Goal: Check status: Check status

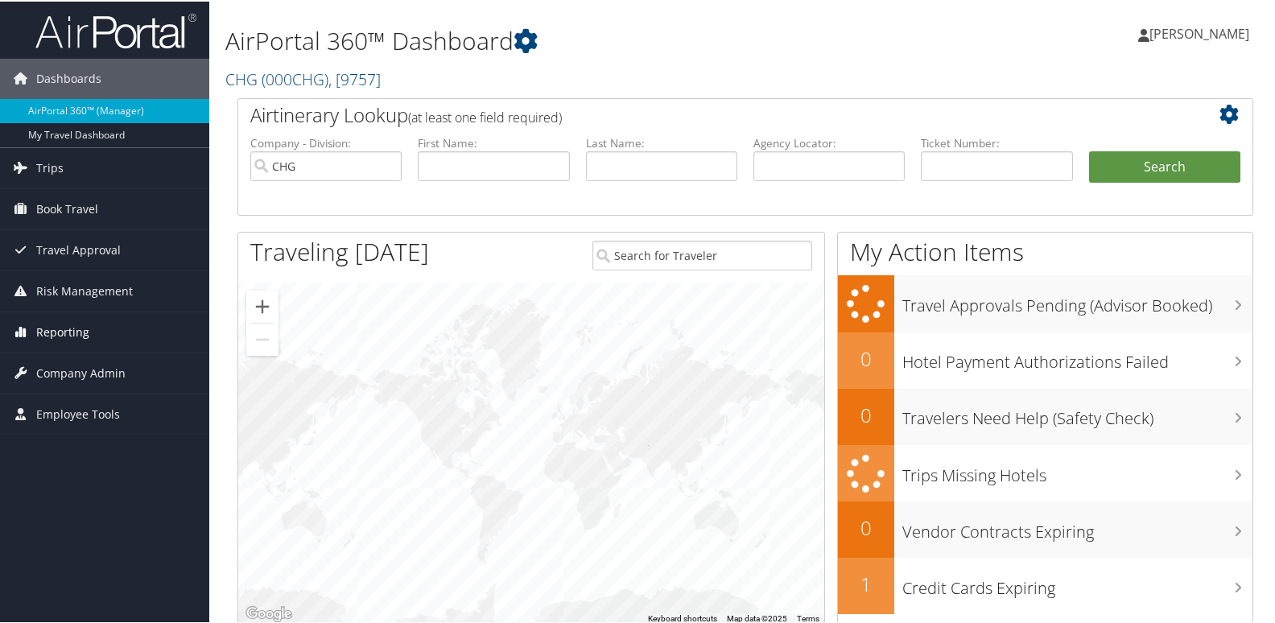
click at [72, 334] on span "Reporting" at bounding box center [62, 331] width 53 height 40
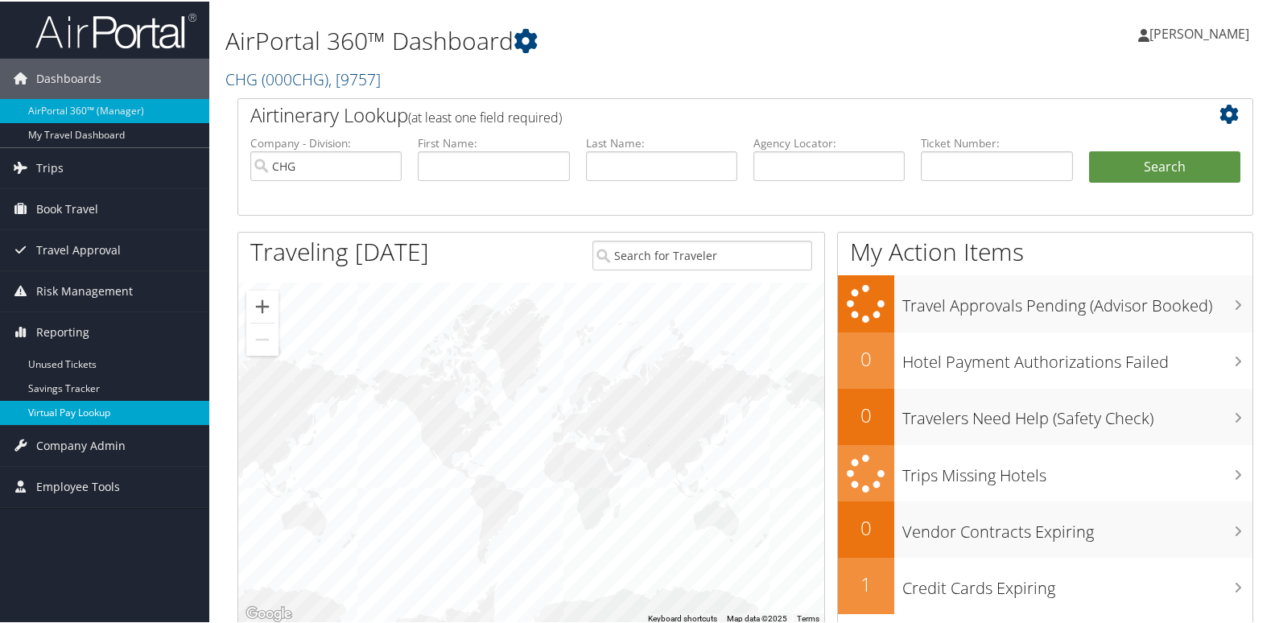
click at [59, 411] on link "Virtual Pay Lookup" at bounding box center [104, 411] width 209 height 24
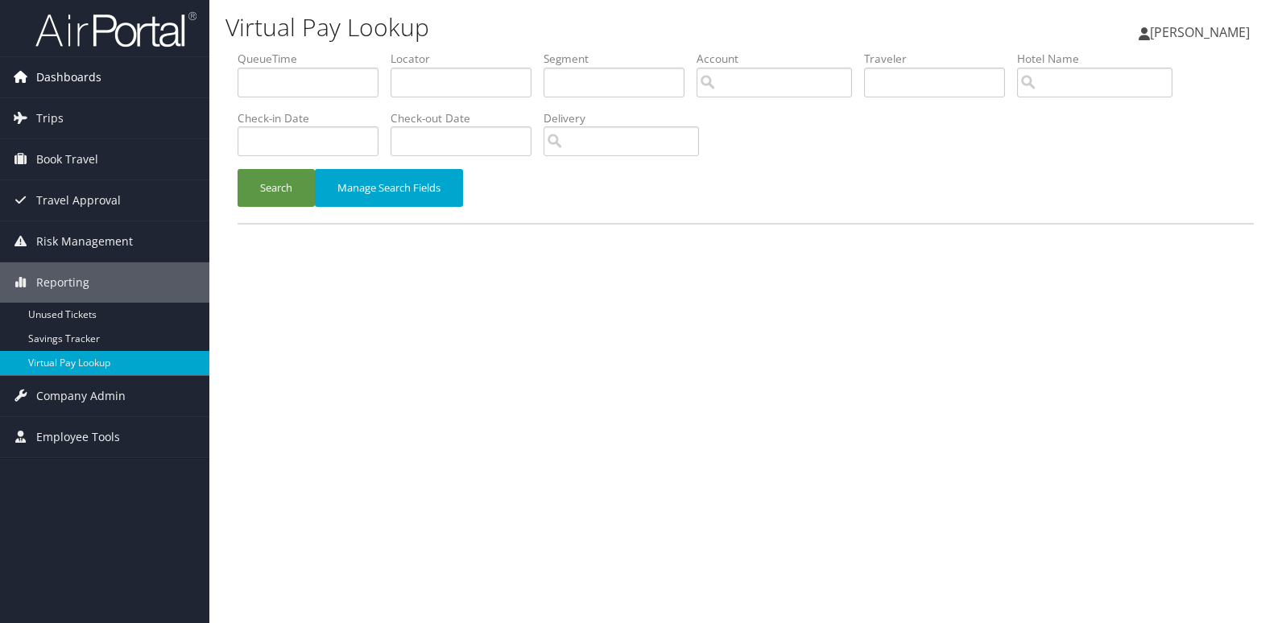
click at [52, 73] on span "Dashboards" at bounding box center [68, 77] width 65 height 40
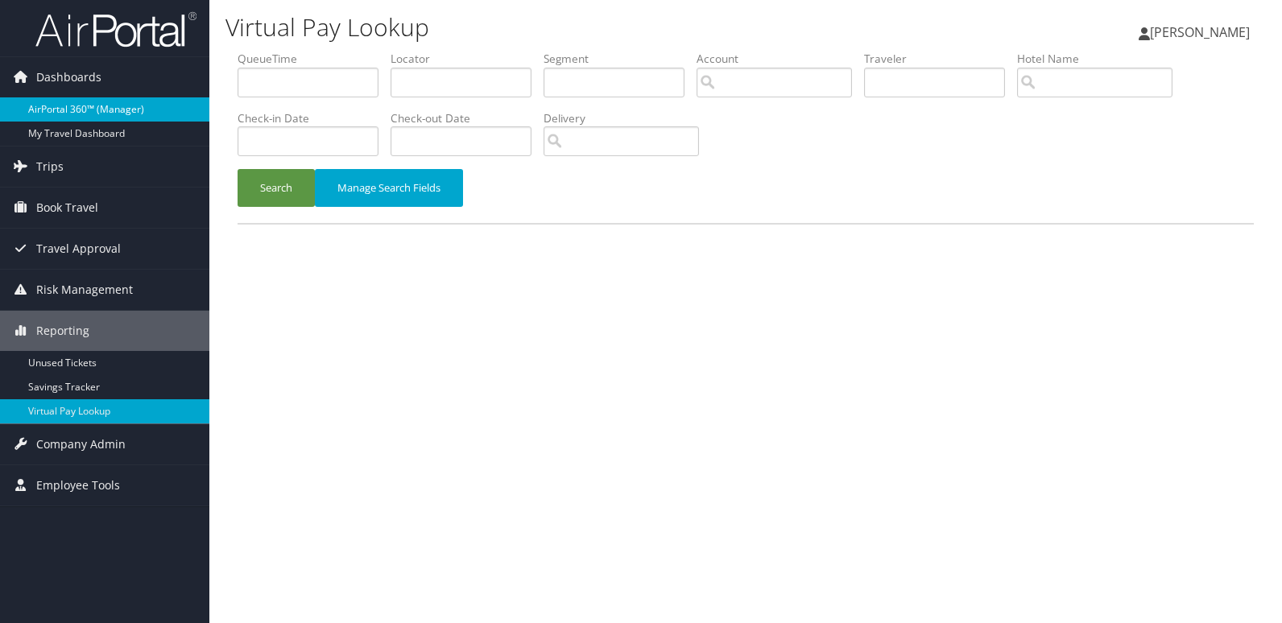
click at [60, 105] on link "AirPortal 360™ (Manager)" at bounding box center [104, 109] width 209 height 24
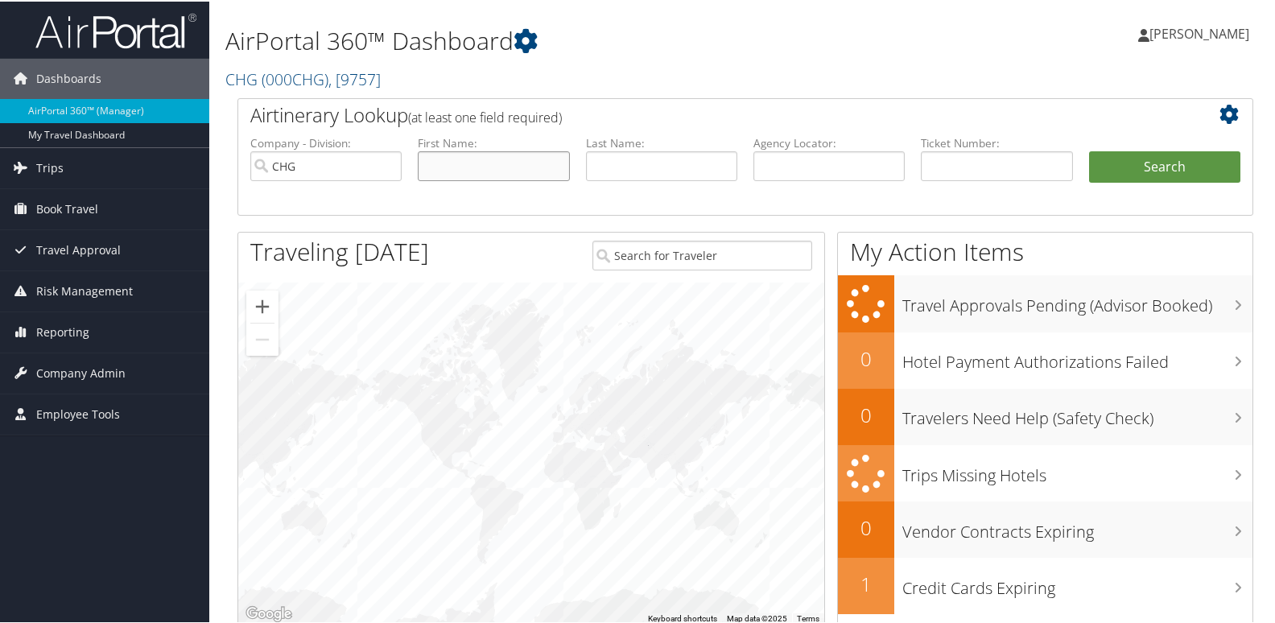
click at [459, 163] on input "text" at bounding box center [493, 165] width 151 height 30
paste input "Oduola, Ayodeji"
drag, startPoint x: 468, startPoint y: 168, endPoint x: 379, endPoint y: 171, distance: 88.6
click at [379, 171] on ul "Company - Division: CHG First Name: Oduola, Ayodeji Last Name: Agency Locator: …" at bounding box center [745, 174] width 1006 height 81
type input "Ayodeji"
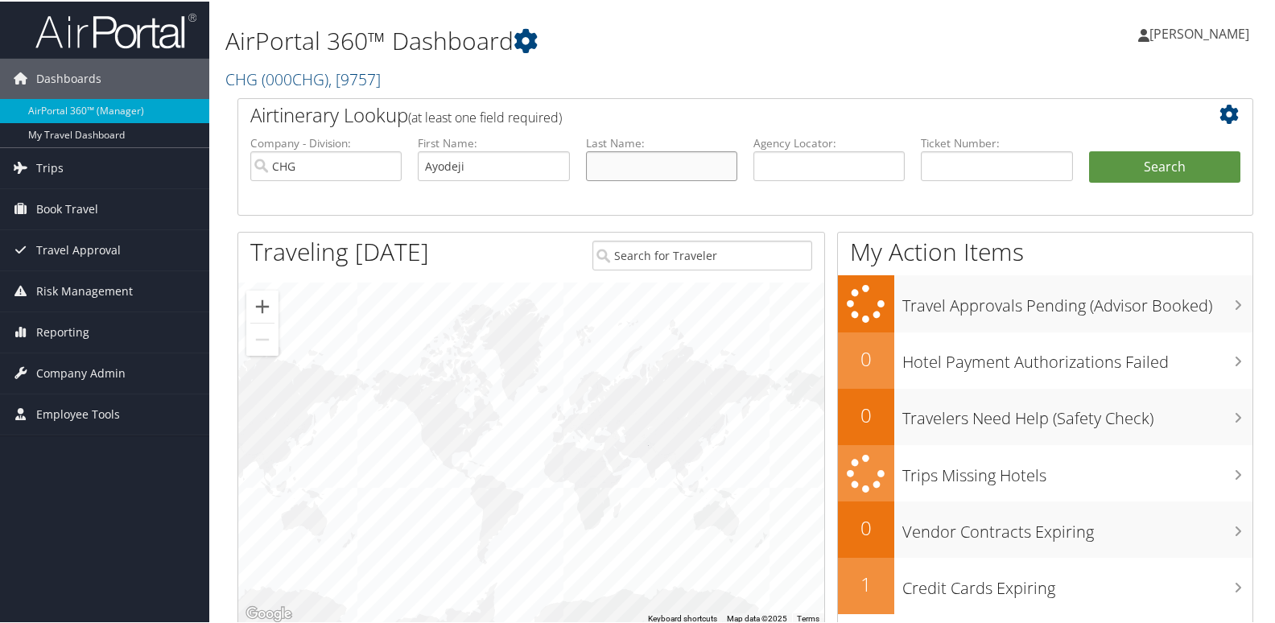
click at [607, 167] on input "text" at bounding box center [661, 165] width 151 height 30
paste input "Oduola,"
type input "Oduola"
click at [1134, 180] on button "Search" at bounding box center [1164, 166] width 151 height 32
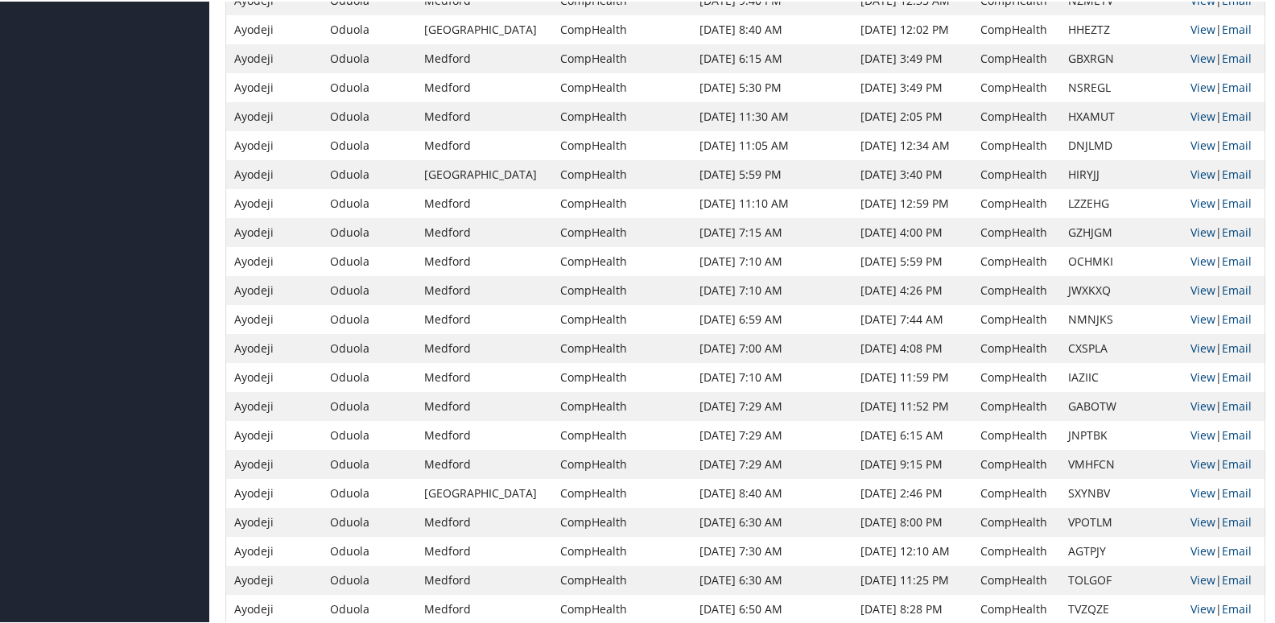
scroll to position [403, 0]
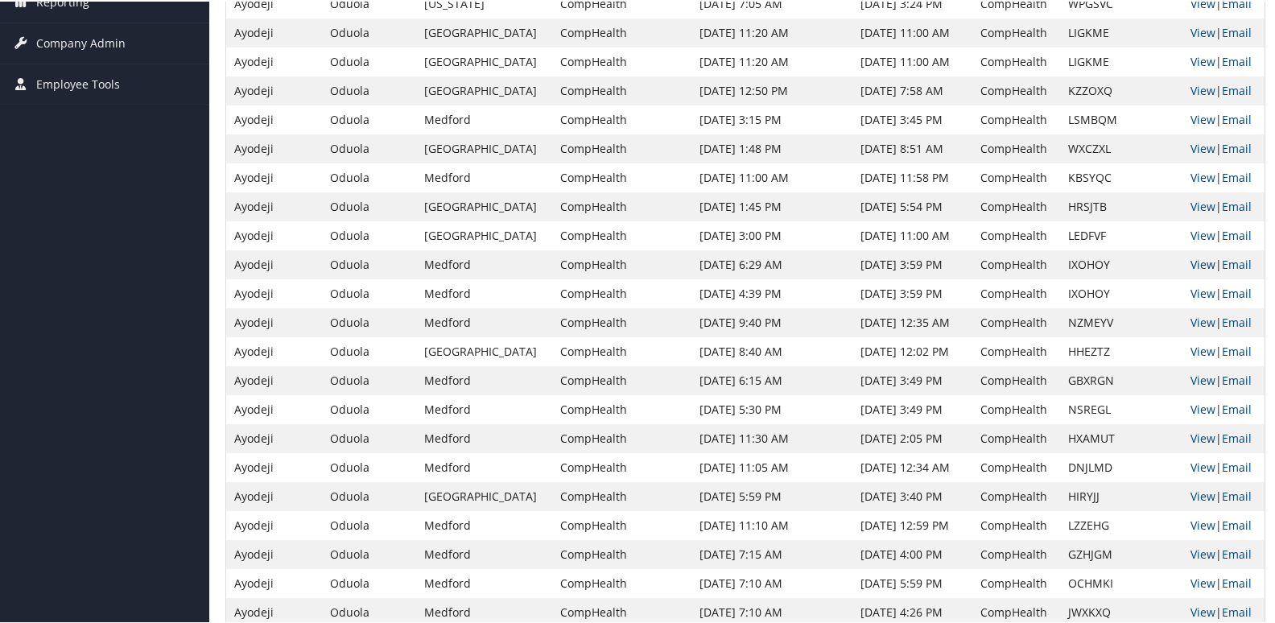
click at [1194, 261] on link "View" at bounding box center [1203, 262] width 25 height 15
drag, startPoint x: 1173, startPoint y: 268, endPoint x: 1204, endPoint y: 266, distance: 31.5
click at [1204, 266] on td "View | Email" at bounding box center [1224, 263] width 82 height 29
drag, startPoint x: 1204, startPoint y: 266, endPoint x: 1018, endPoint y: 265, distance: 186.0
click at [1060, 266] on td "IXOHOY" at bounding box center [1121, 263] width 122 height 29
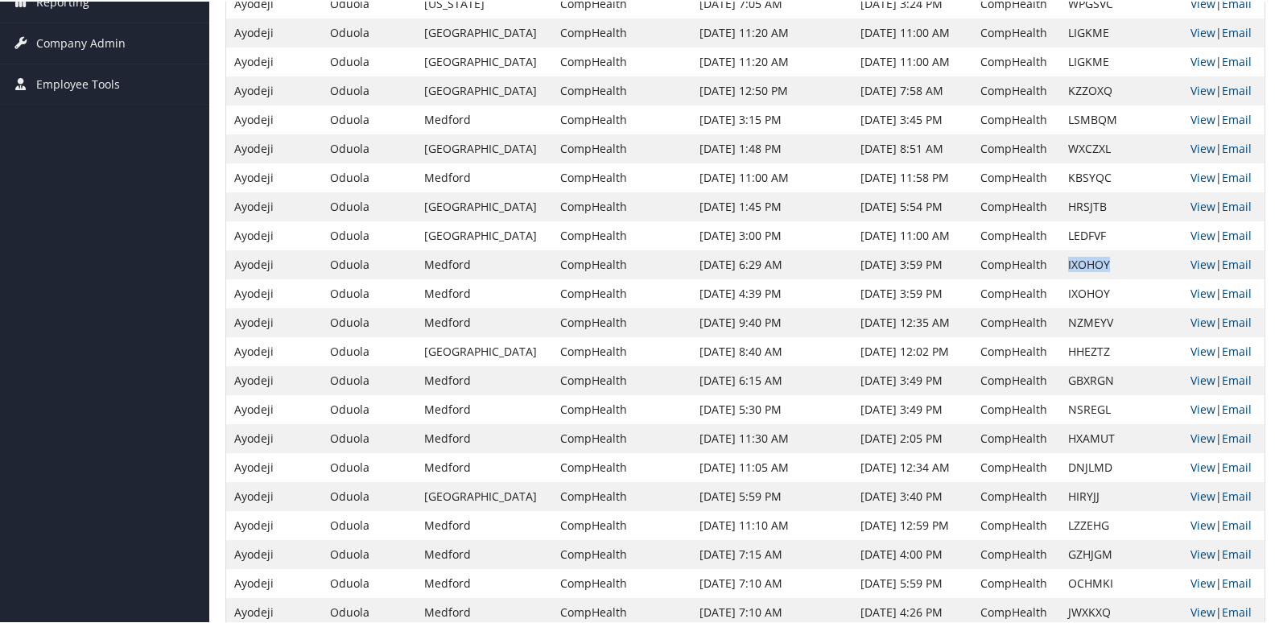
copy td "IXOHOY"
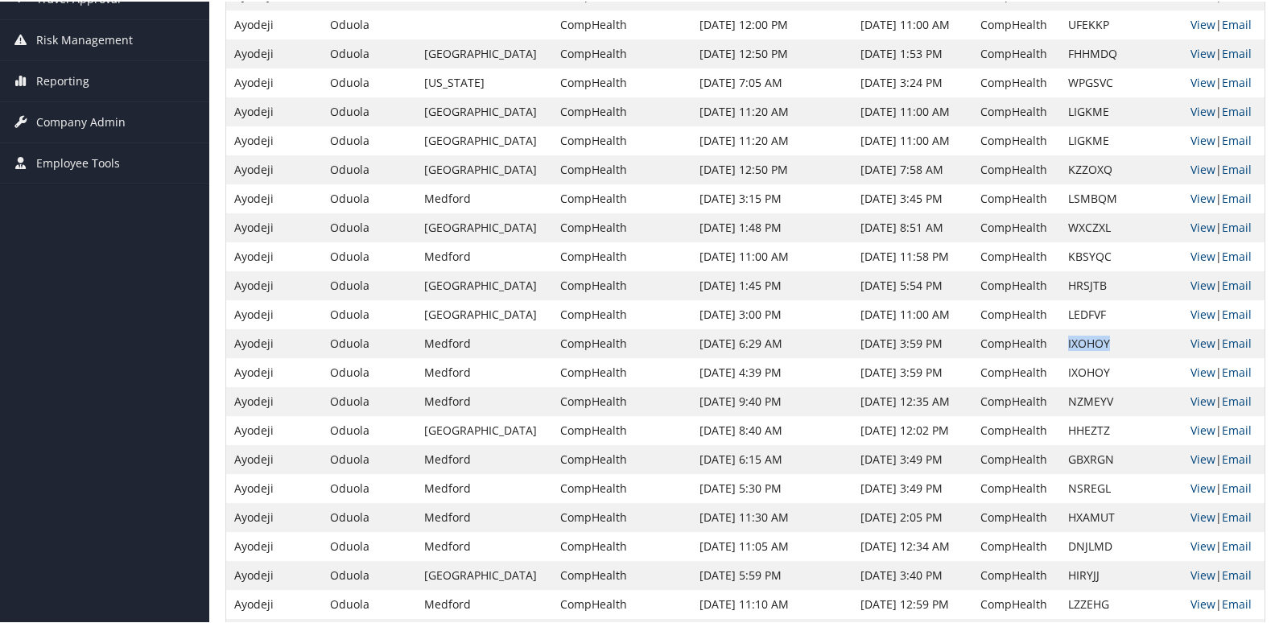
scroll to position [0, 0]
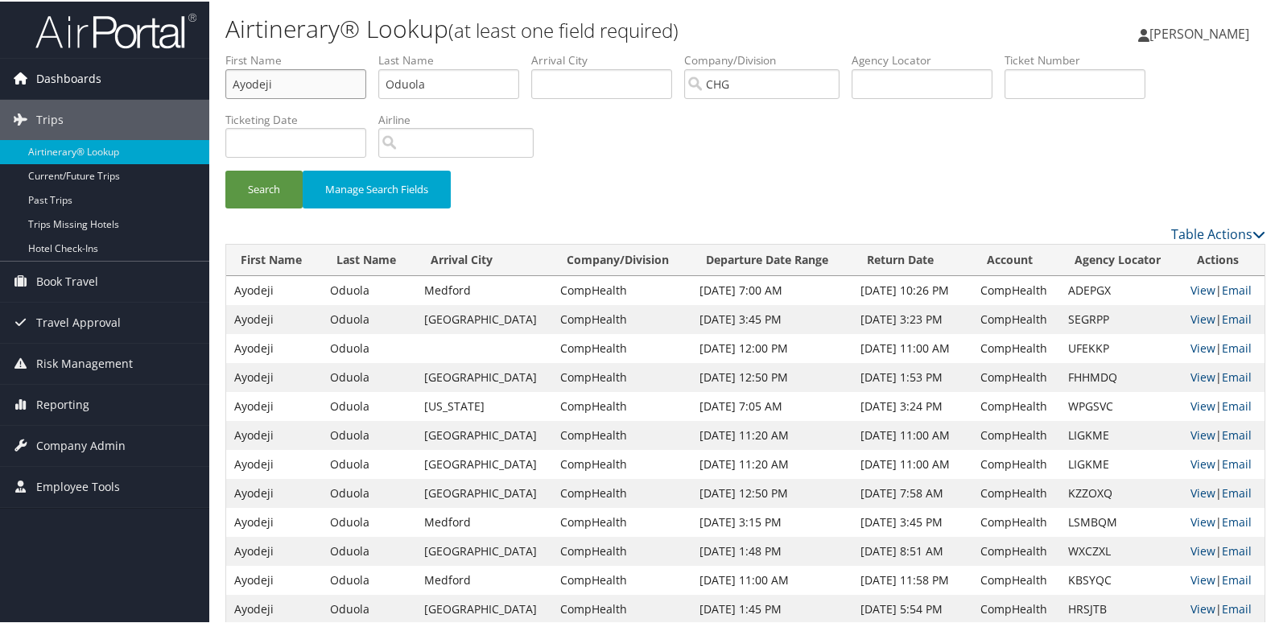
drag, startPoint x: 283, startPoint y: 81, endPoint x: 114, endPoint y: 81, distance: 168.3
paste input "Grant, Tomas"
drag, startPoint x: 270, startPoint y: 81, endPoint x: 207, endPoint y: 87, distance: 63.0
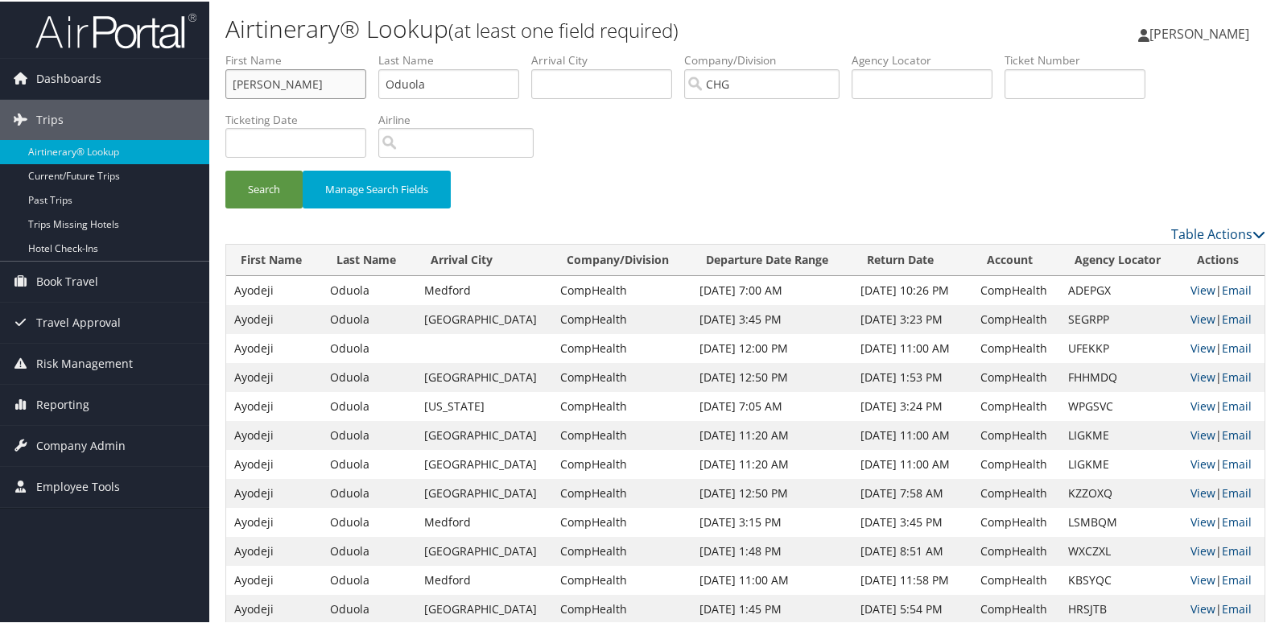
type input "Tomas"
drag, startPoint x: 461, startPoint y: 81, endPoint x: 197, endPoint y: 92, distance: 263.5
paste input "Grant,"
type input "Grant"
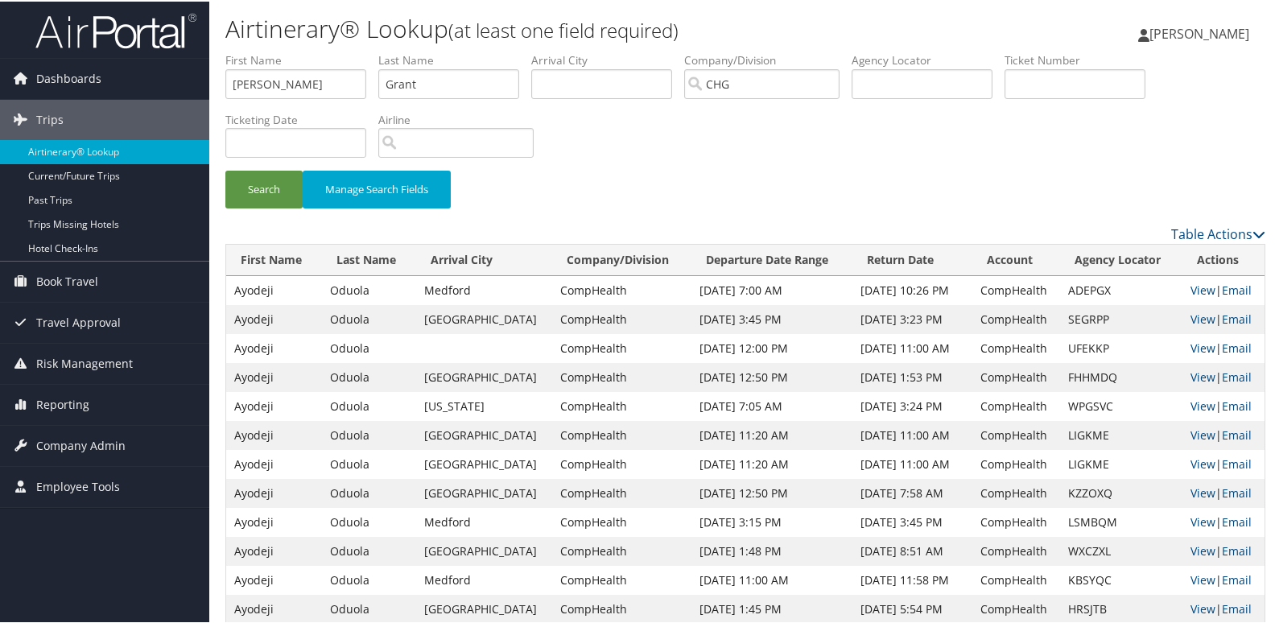
click at [245, 197] on button "Search" at bounding box center [263, 188] width 77 height 38
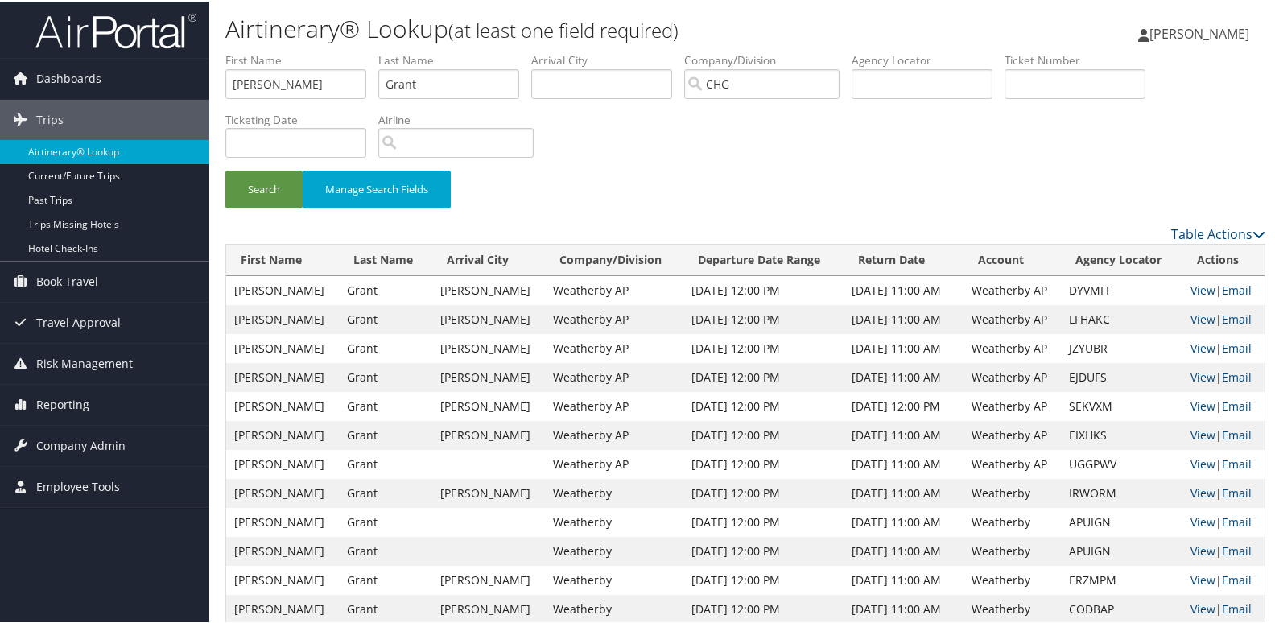
click at [808, 321] on td "Sep 21, 2025 12:00 PM" at bounding box center [764, 318] width 160 height 29
click at [1083, 320] on td "LFHAKC" at bounding box center [1122, 318] width 122 height 29
copy td "LFHAKC"
click at [1085, 349] on td "JZYUBR" at bounding box center [1122, 347] width 122 height 29
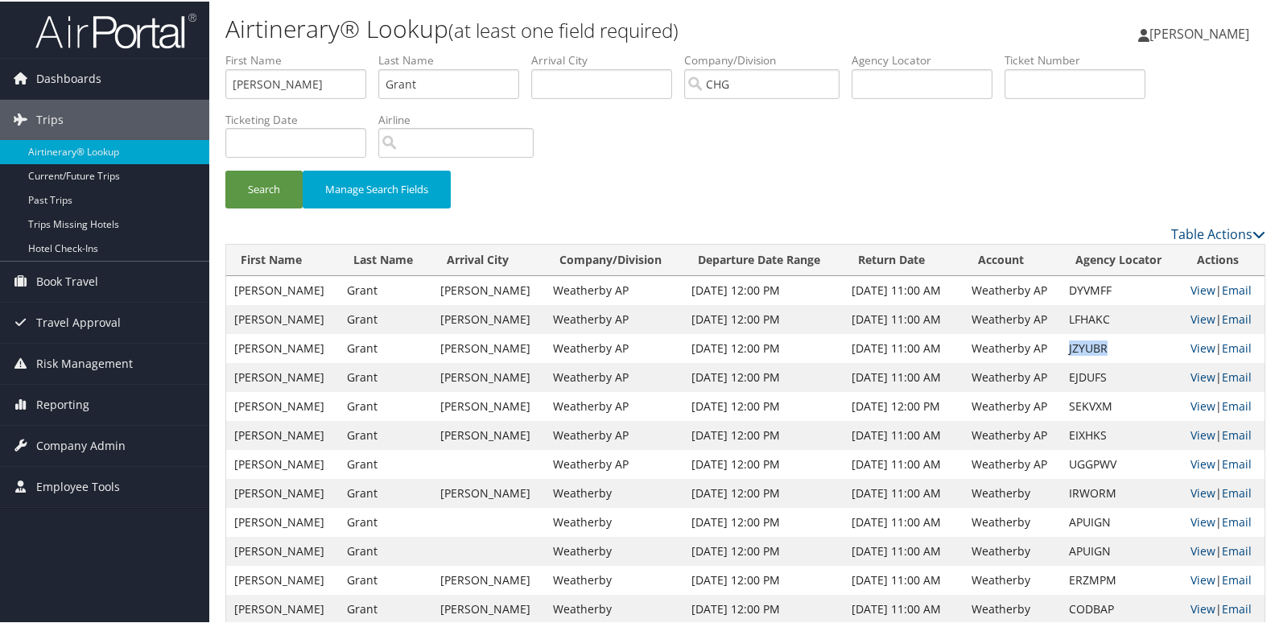
click at [1085, 349] on td "JZYUBR" at bounding box center [1122, 347] width 122 height 29
copy td "JZYUBR"
drag, startPoint x: 304, startPoint y: 82, endPoint x: 190, endPoint y: 88, distance: 113.7
click at [192, 88] on div "Dashboards AirPortal 360™ (Manager) My Travel Dashboard Trips Airtinerary® Look…" at bounding box center [641, 455] width 1282 height 911
paste input "Gupta, Nitin"
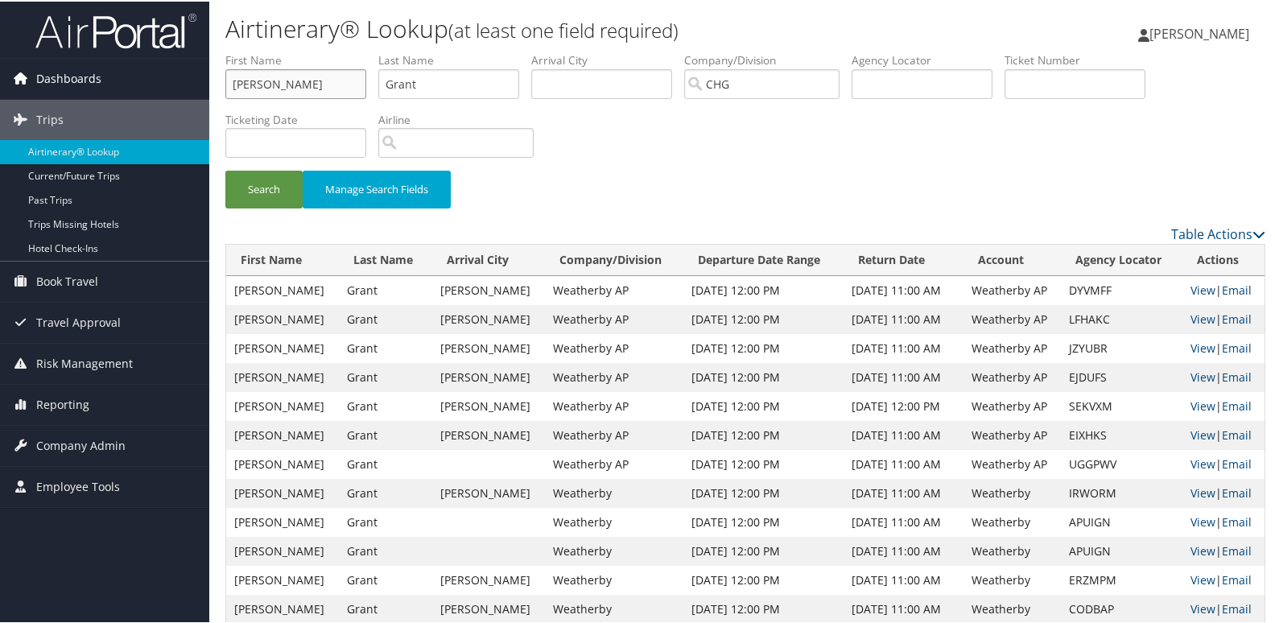
drag, startPoint x: 273, startPoint y: 88, endPoint x: 186, endPoint y: 82, distance: 87.1
click at [186, 82] on div "Dashboards AirPortal 360™ (Manager) My Travel Dashboard Trips Airtinerary® Look…" at bounding box center [641, 455] width 1282 height 911
type input "Nitin"
drag, startPoint x: 438, startPoint y: 82, endPoint x: 289, endPoint y: 82, distance: 148.9
click at [290, 51] on ul "First Name Nitin Last Name Grant Departure City Arrival City Company/Division C…" at bounding box center [745, 51] width 1040 height 0
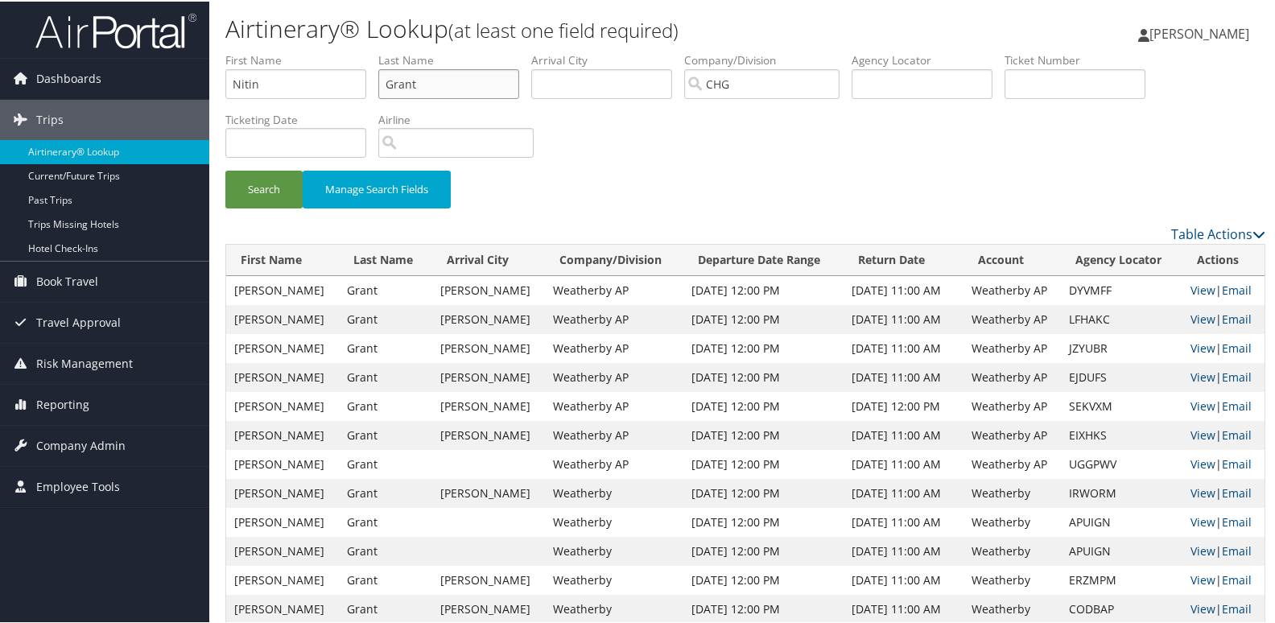
paste input "upta,"
type input "Gupta"
click at [287, 198] on button "Search" at bounding box center [263, 188] width 77 height 38
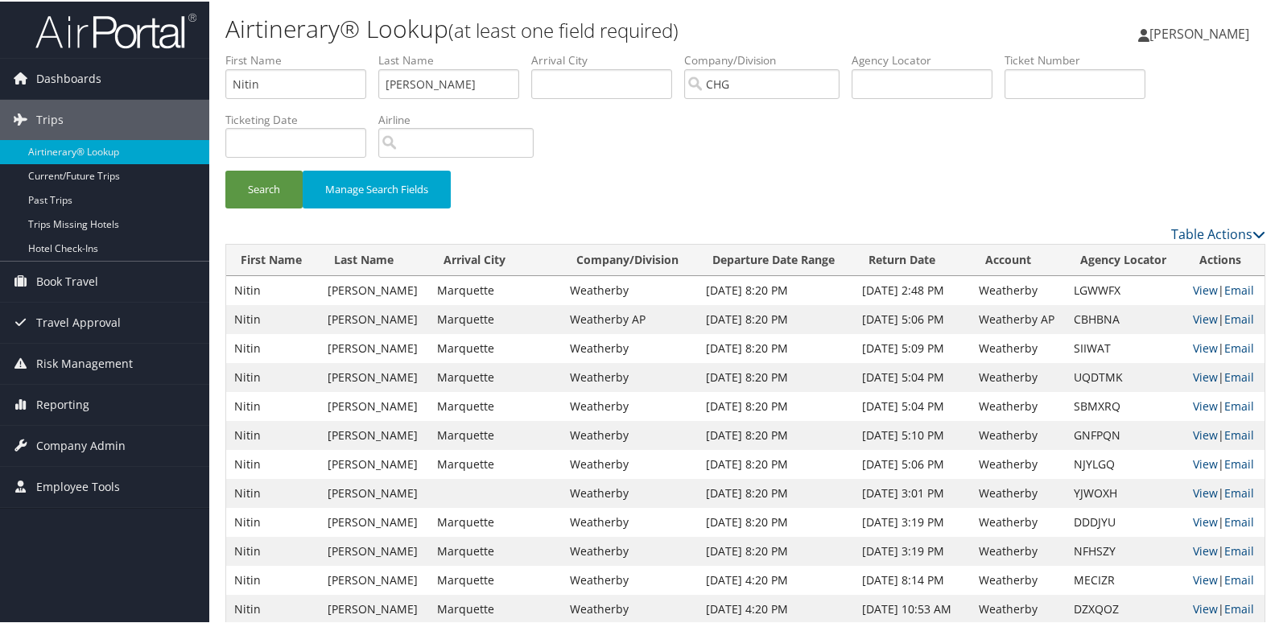
click at [952, 319] on td "Sep 17, 2025 5:06 PM" at bounding box center [913, 318] width 118 height 29
click at [1104, 316] on td "CBHBNA" at bounding box center [1125, 318] width 119 height 29
click at [1092, 316] on td "CBHBNA" at bounding box center [1125, 318] width 119 height 29
copy td "CBHBNA"
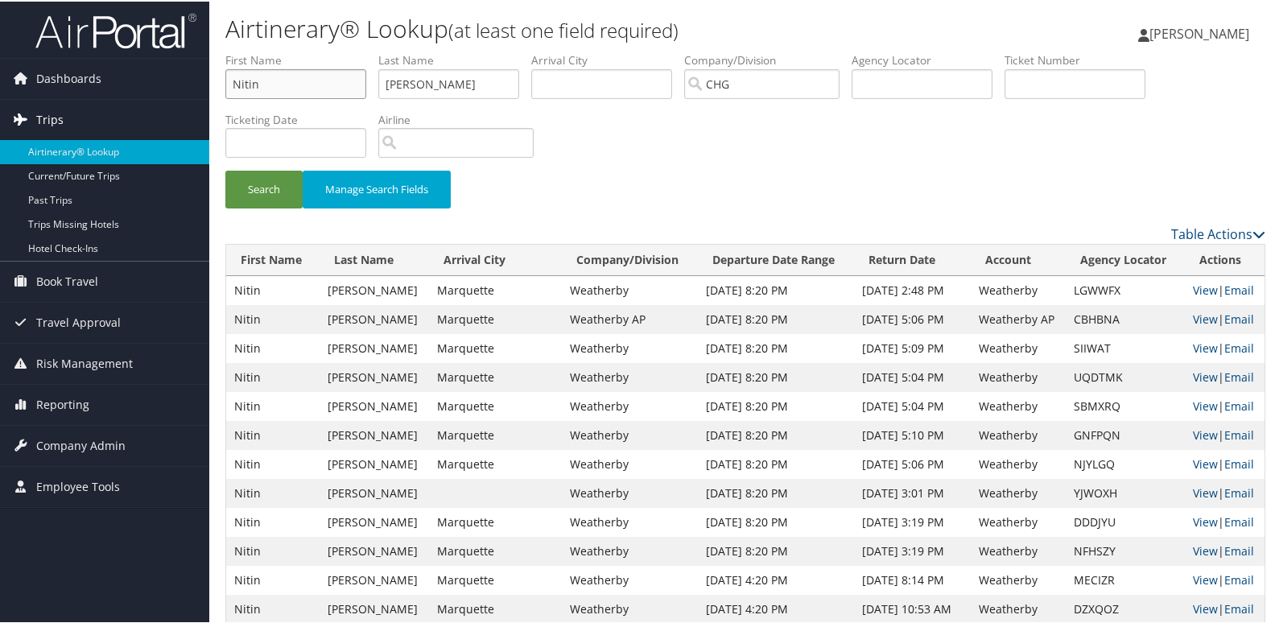
drag, startPoint x: 320, startPoint y: 87, endPoint x: 35, endPoint y: 102, distance: 285.4
paste input "Solanki, Rajendra"
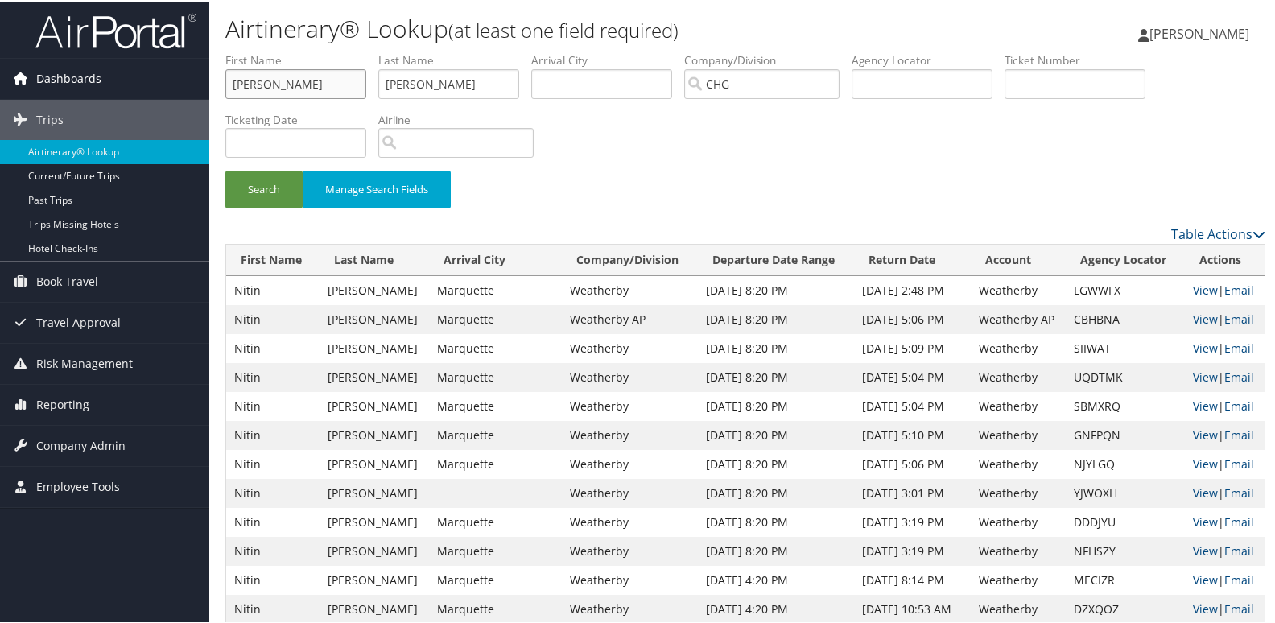
drag, startPoint x: 276, startPoint y: 81, endPoint x: 206, endPoint y: 81, distance: 70.0
type input "Rajendra"
drag, startPoint x: 467, startPoint y: 86, endPoint x: 195, endPoint y: 88, distance: 272.1
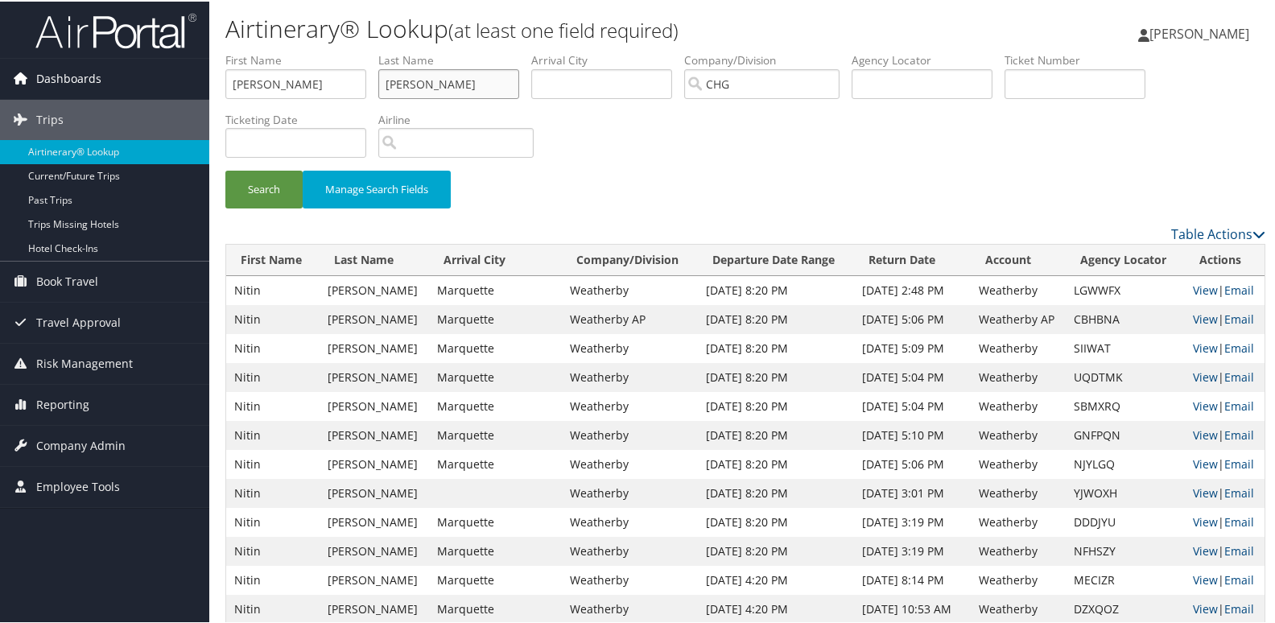
paste input "Solanki,"
type input "Solanki"
click at [268, 197] on button "Search" at bounding box center [263, 188] width 77 height 38
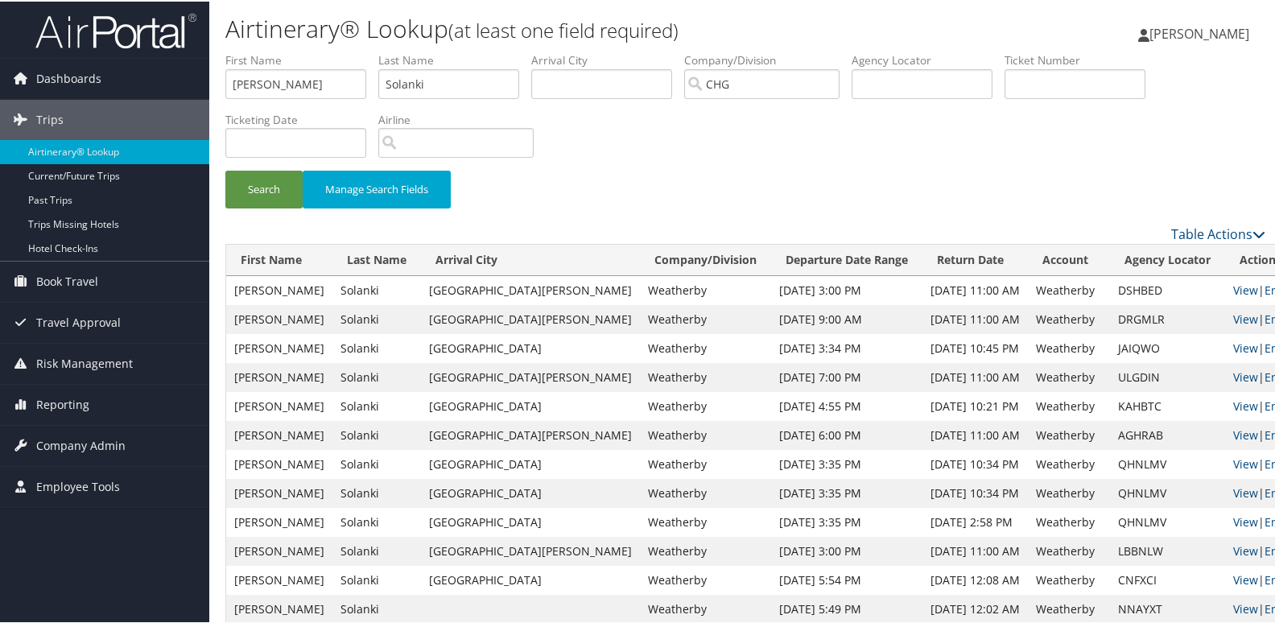
click at [781, 404] on td "Sep 5, 2025 4:55 PM" at bounding box center [846, 404] width 151 height 29
click at [1110, 401] on td "KAHBTC" at bounding box center [1167, 404] width 115 height 29
copy td "KAHBTC"
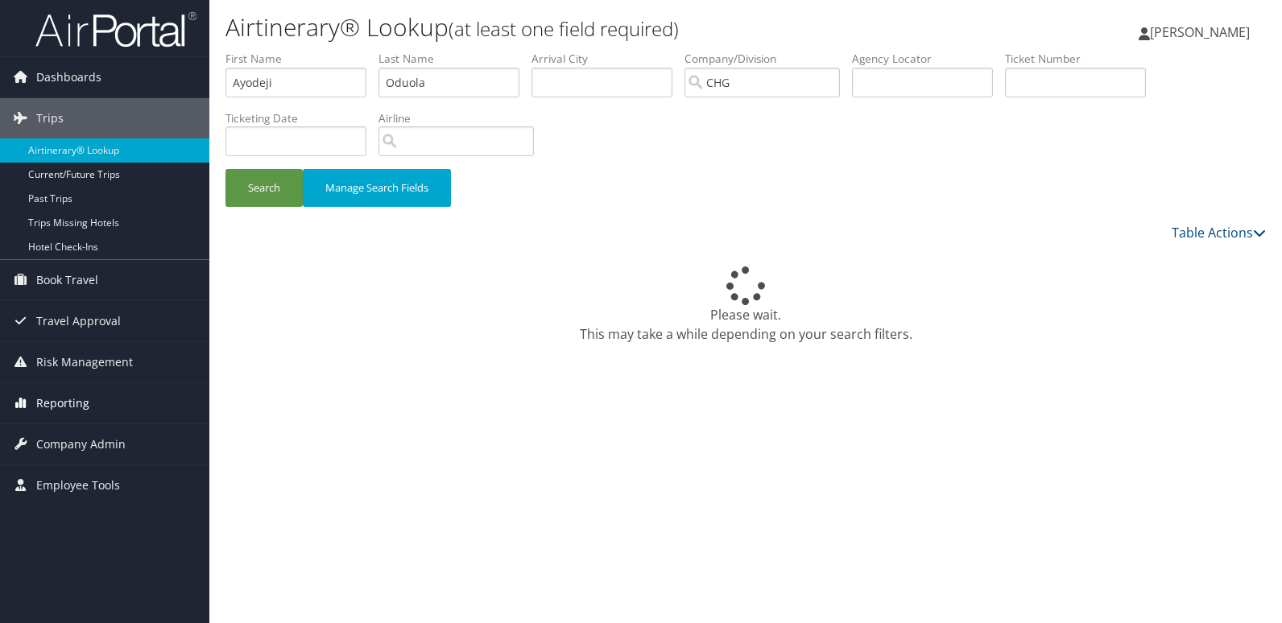
click at [72, 399] on span "Reporting" at bounding box center [62, 403] width 53 height 40
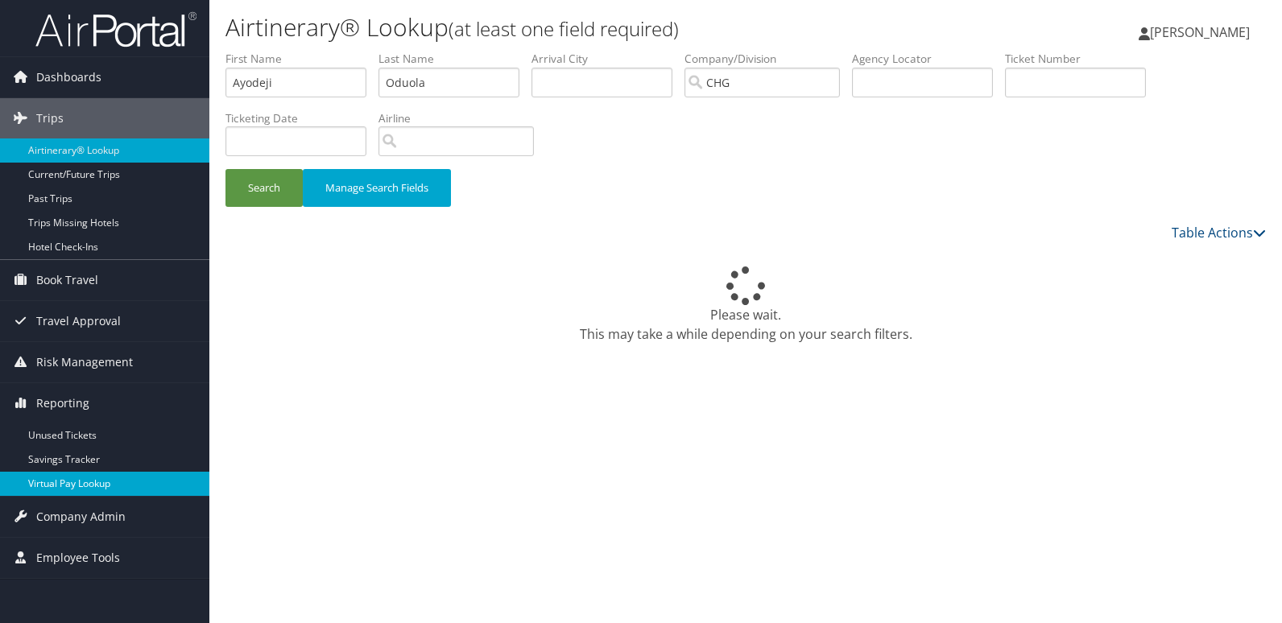
click at [69, 484] on link "Virtual Pay Lookup" at bounding box center [104, 484] width 209 height 24
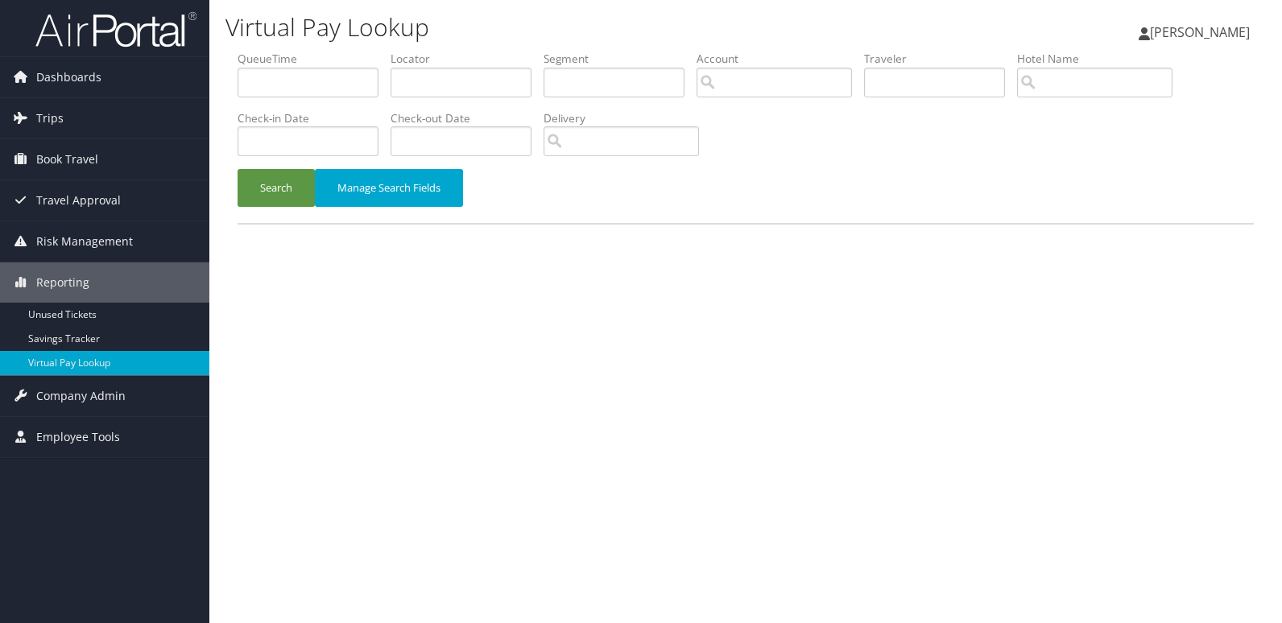
click at [441, 93] on input "text" at bounding box center [460, 83] width 141 height 30
type input "IXOHOY"
click at [265, 200] on button "Search" at bounding box center [276, 188] width 77 height 38
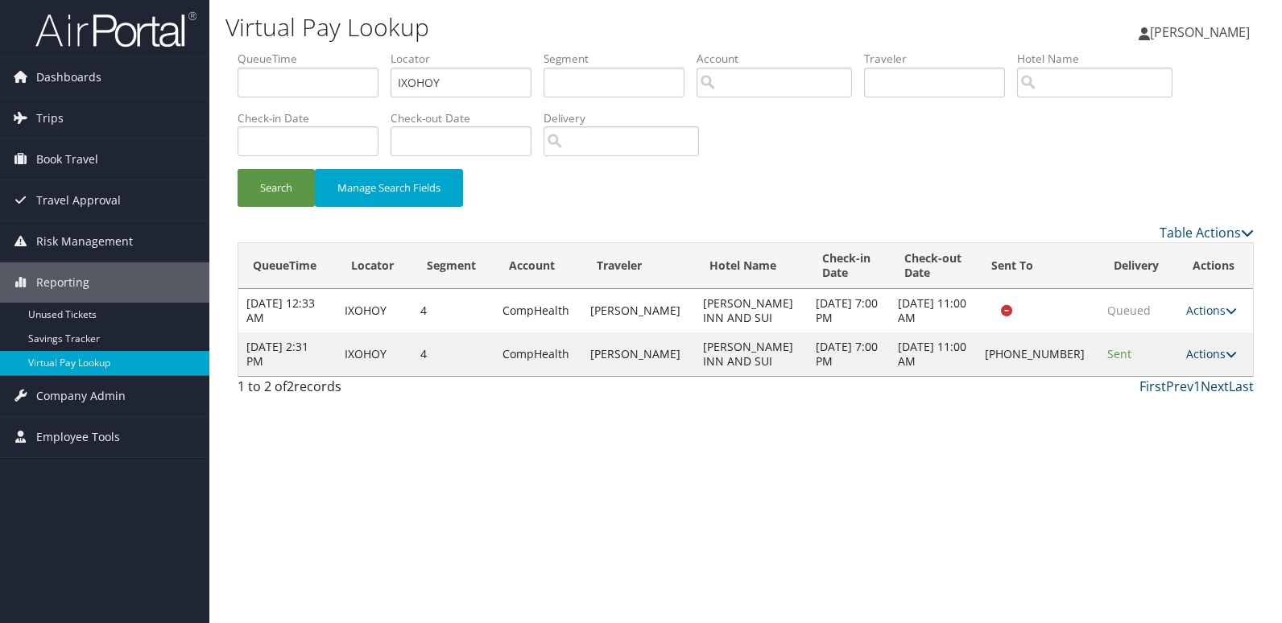
click at [1194, 352] on link "Actions" at bounding box center [1211, 353] width 51 height 15
click at [1121, 411] on link "Logs" at bounding box center [1156, 404] width 138 height 27
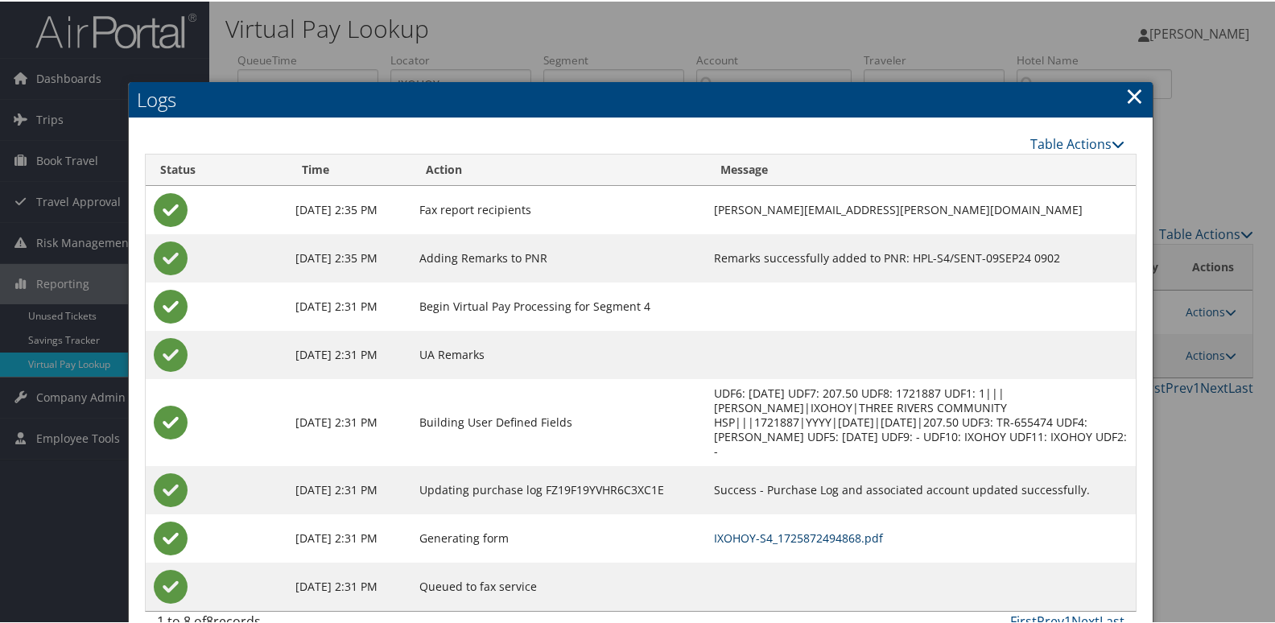
click at [779, 529] on link "IXOHOY-S4_1725872494868.pdf" at bounding box center [798, 536] width 169 height 15
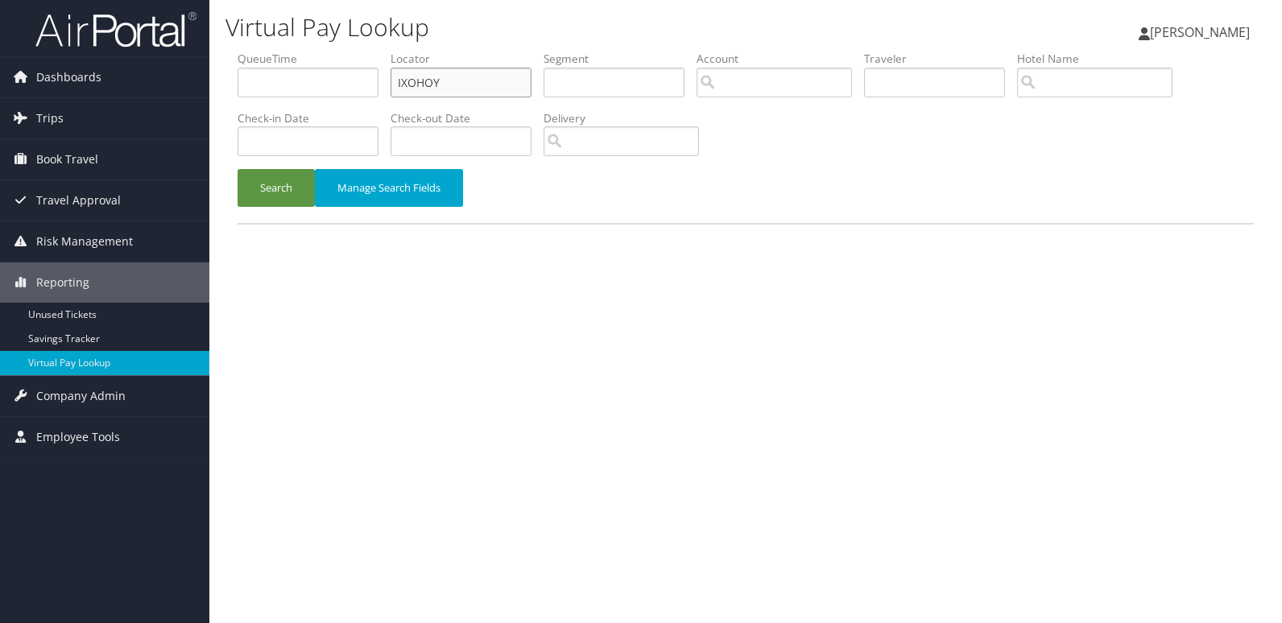
drag, startPoint x: 474, startPoint y: 85, endPoint x: 282, endPoint y: 94, distance: 192.7
click at [282, 51] on ul "QueueTime Locator IXOHOY Segment Account Traveler Hotel Name Check-in Date Chec…" at bounding box center [746, 51] width 1016 height 0
drag, startPoint x: 453, startPoint y: 95, endPoint x: 350, endPoint y: 92, distance: 103.1
click at [357, 51] on ul "QueueTime Locator IXOHOY Segment Account Traveler Hotel Name Check-in Date Chec…" at bounding box center [746, 51] width 1016 height 0
paste input "LFHAKC"
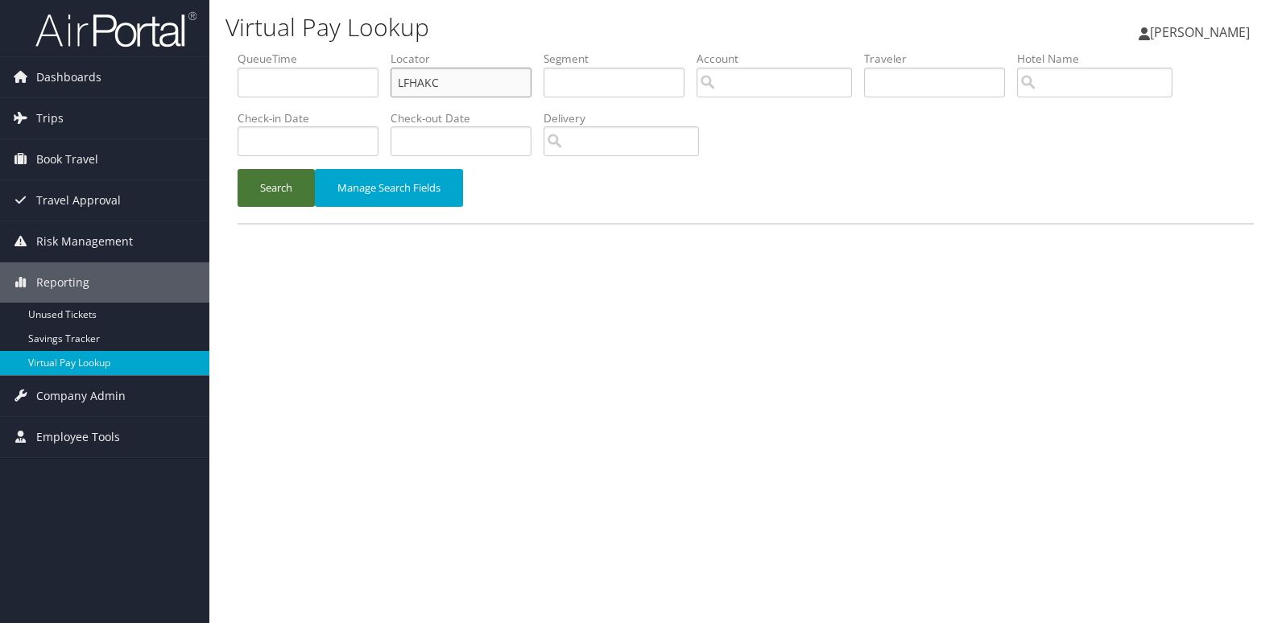
type input "LFHAKC"
click at [272, 185] on button "Search" at bounding box center [276, 188] width 77 height 38
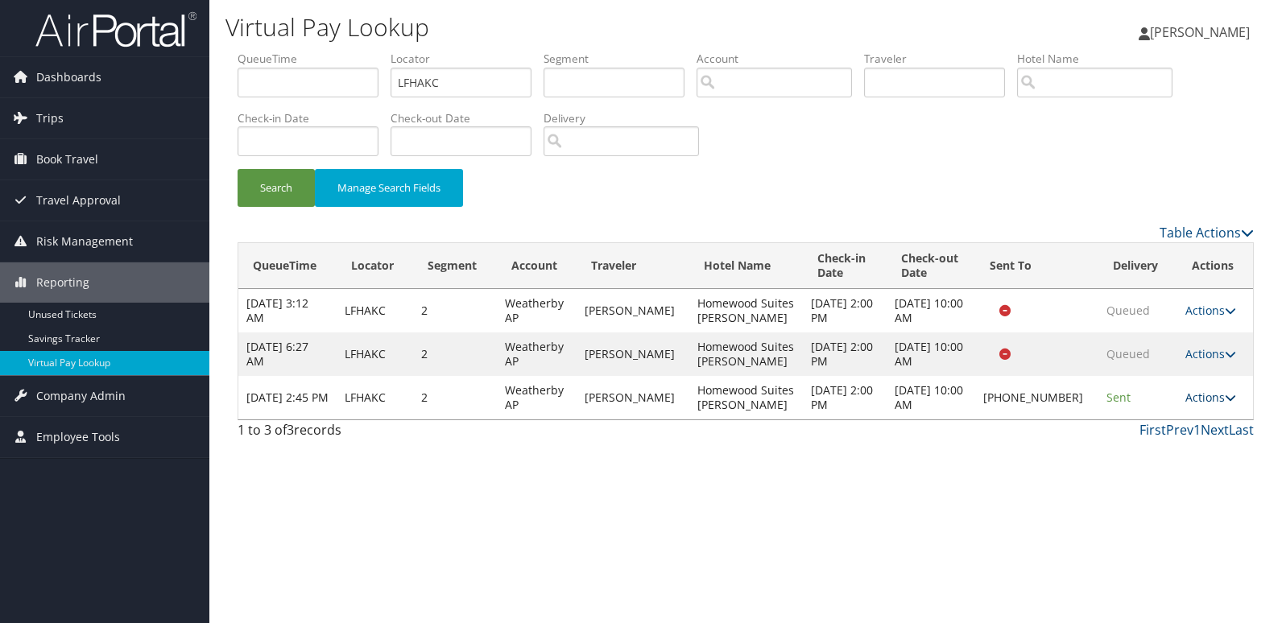
click at [1197, 399] on link "Actions" at bounding box center [1210, 397] width 51 height 15
click at [1143, 444] on link "Logs" at bounding box center [1155, 448] width 138 height 27
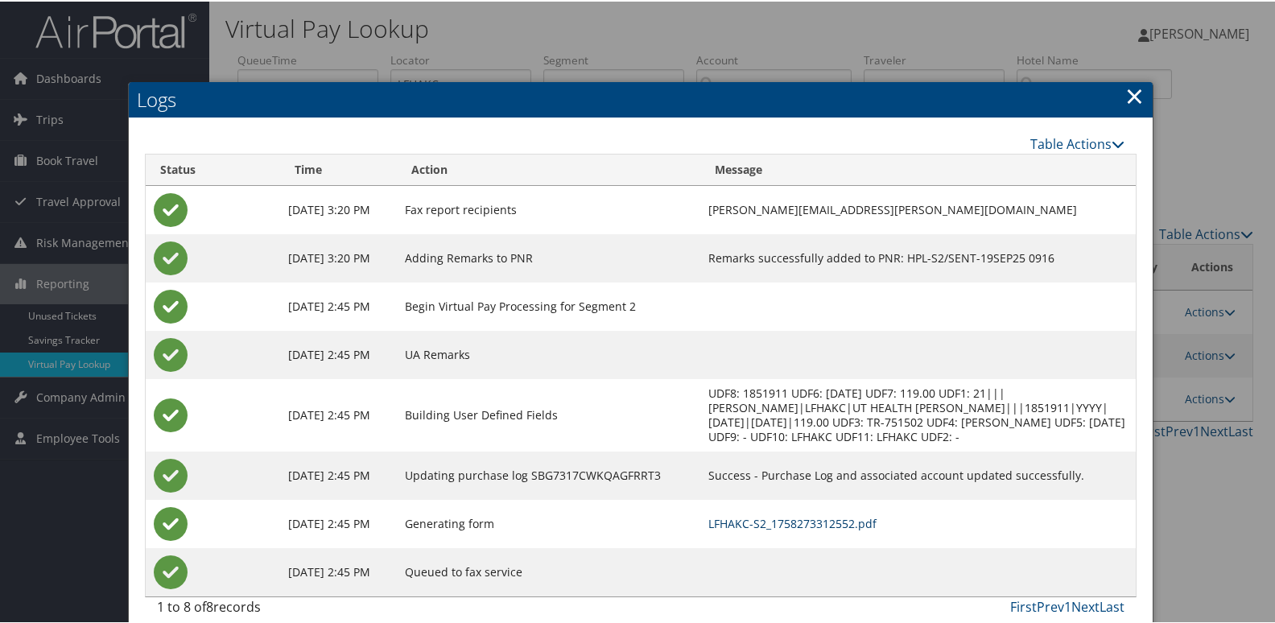
click at [836, 521] on link "LFHAKC-S2_1758273312552.pdf" at bounding box center [792, 521] width 168 height 15
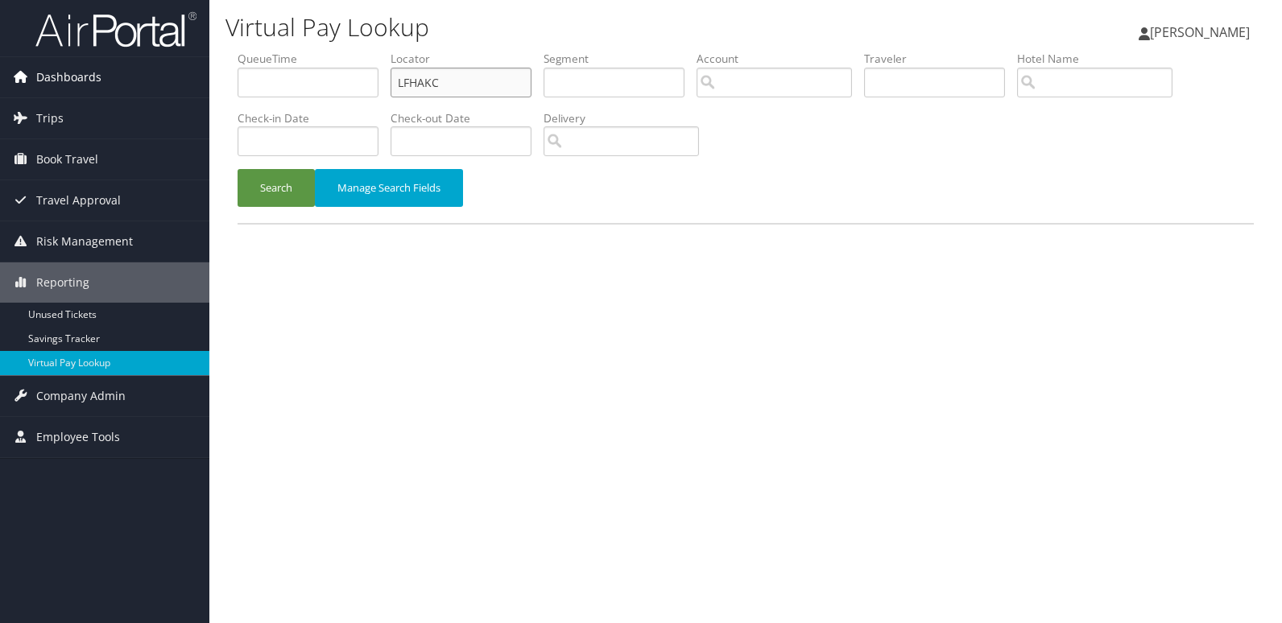
drag, startPoint x: 476, startPoint y: 81, endPoint x: 147, endPoint y: 74, distance: 329.3
click at [147, 74] on div "Dashboards AirPortal 360™ (Manager) My Travel Dashboard Trips Airtinerary® Look…" at bounding box center [641, 311] width 1282 height 623
paste input "JZYUBR"
type input "JZYUBR"
click at [254, 213] on div "Search Manage Search Fields" at bounding box center [745, 196] width 1040 height 54
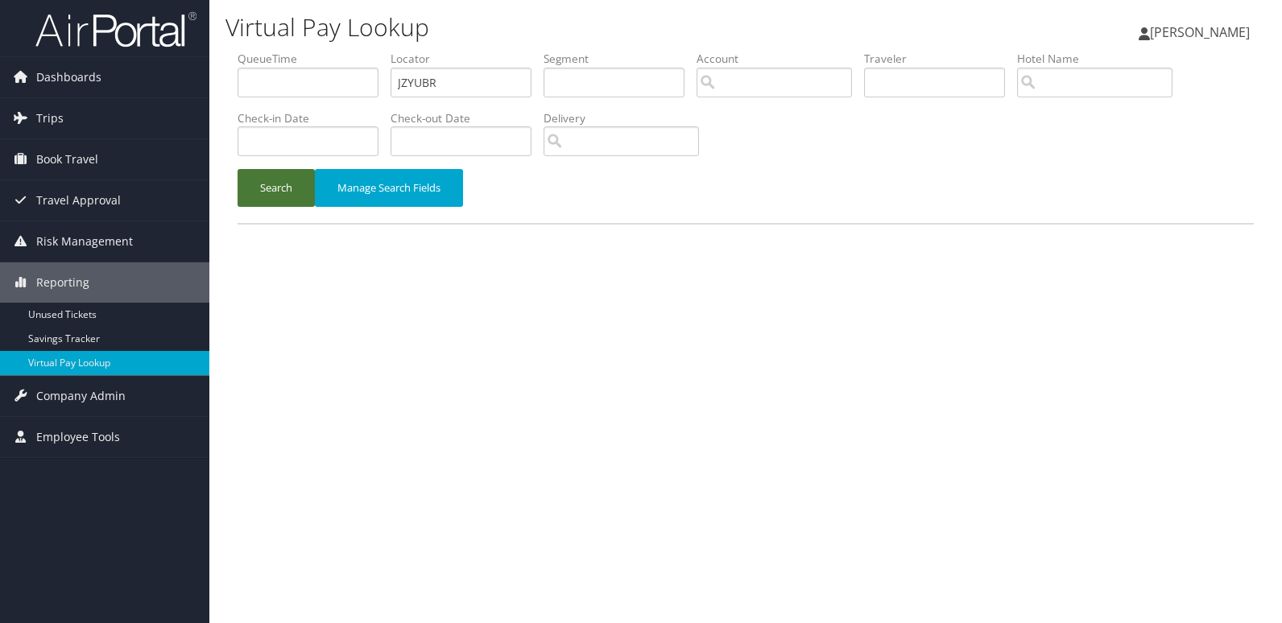
click at [260, 194] on button "Search" at bounding box center [276, 188] width 77 height 38
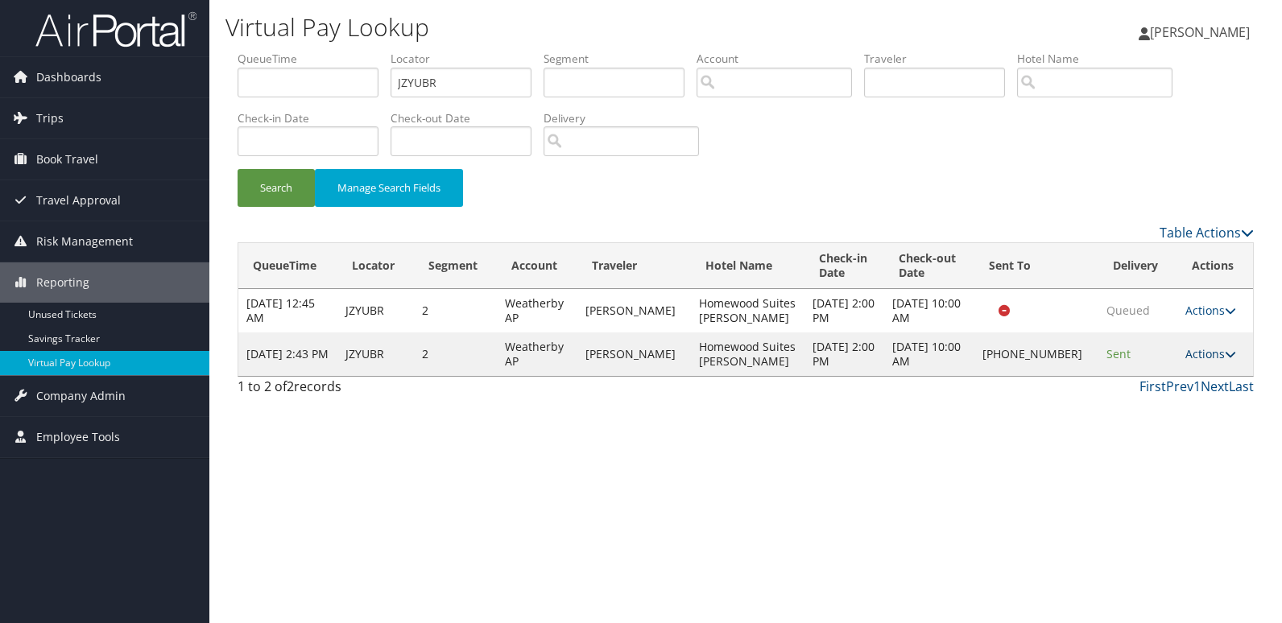
click at [1185, 350] on link "Actions" at bounding box center [1210, 353] width 51 height 15
click at [1123, 400] on link "Logs" at bounding box center [1155, 404] width 138 height 27
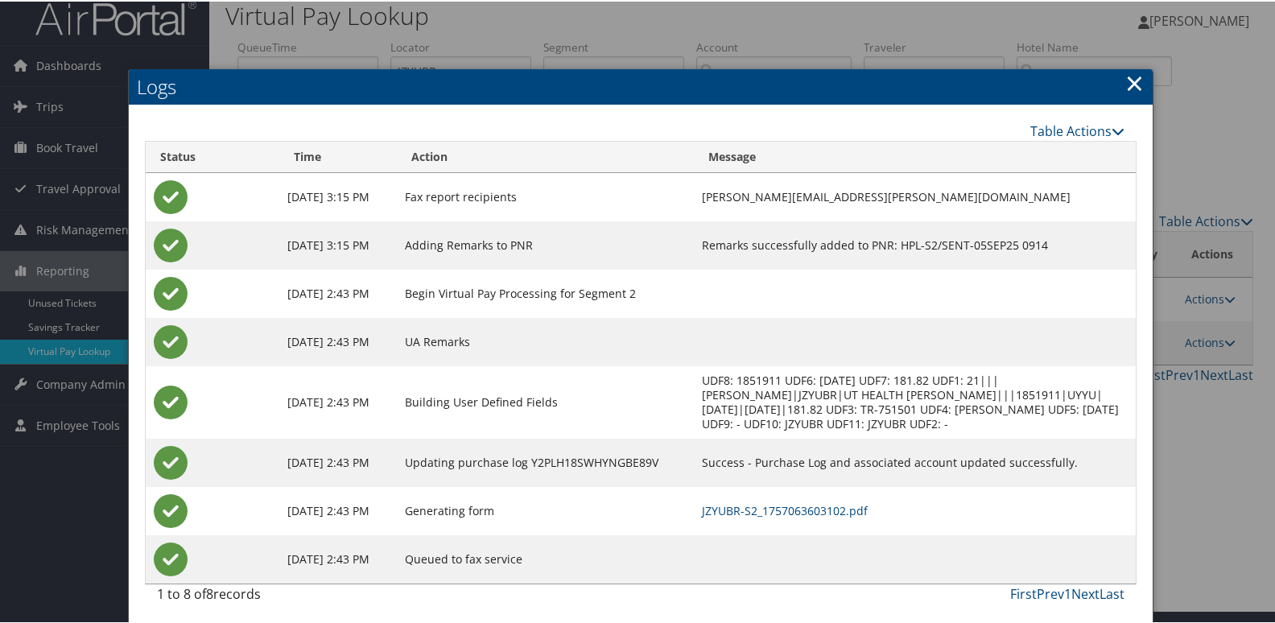
scroll to position [17, 0]
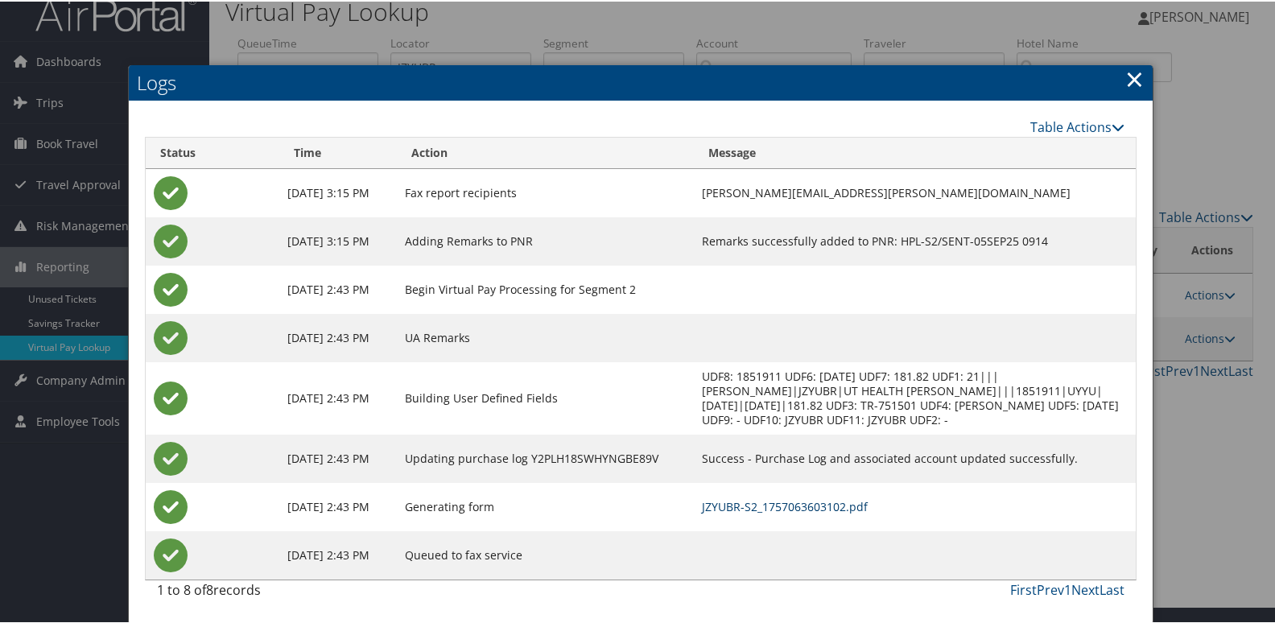
click at [777, 503] on link "JZYUBR-S2_1757063603102.pdf" at bounding box center [785, 505] width 166 height 15
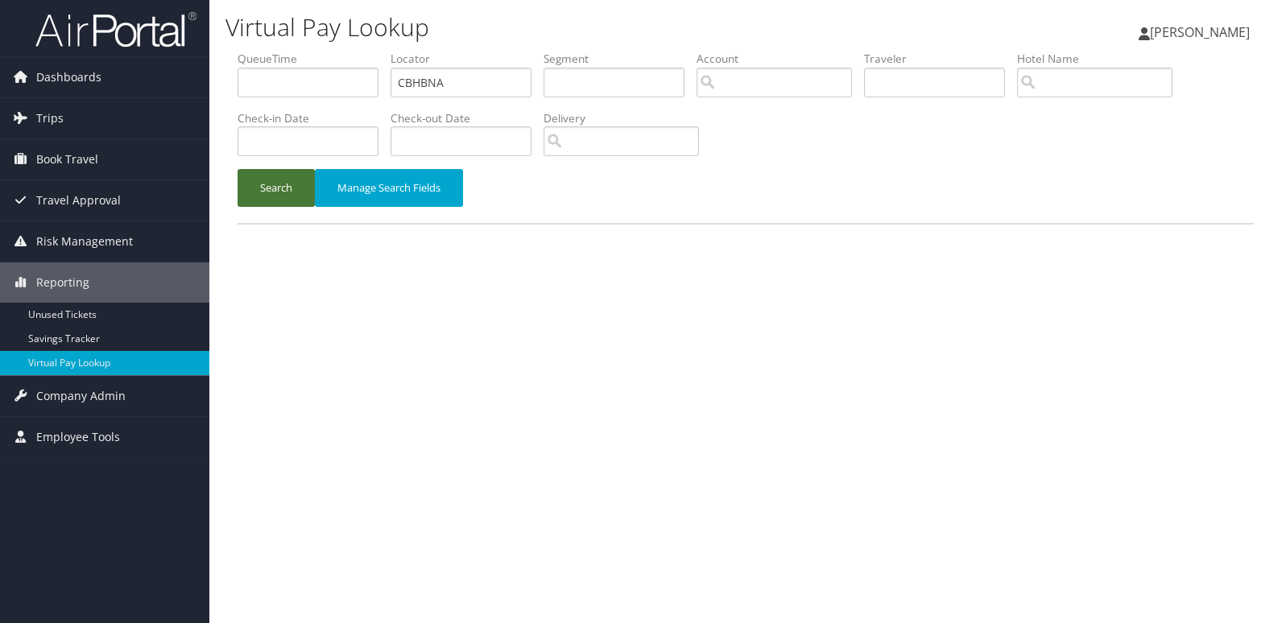
type input "CBHBNA"
click at [299, 196] on button "Search" at bounding box center [276, 188] width 77 height 38
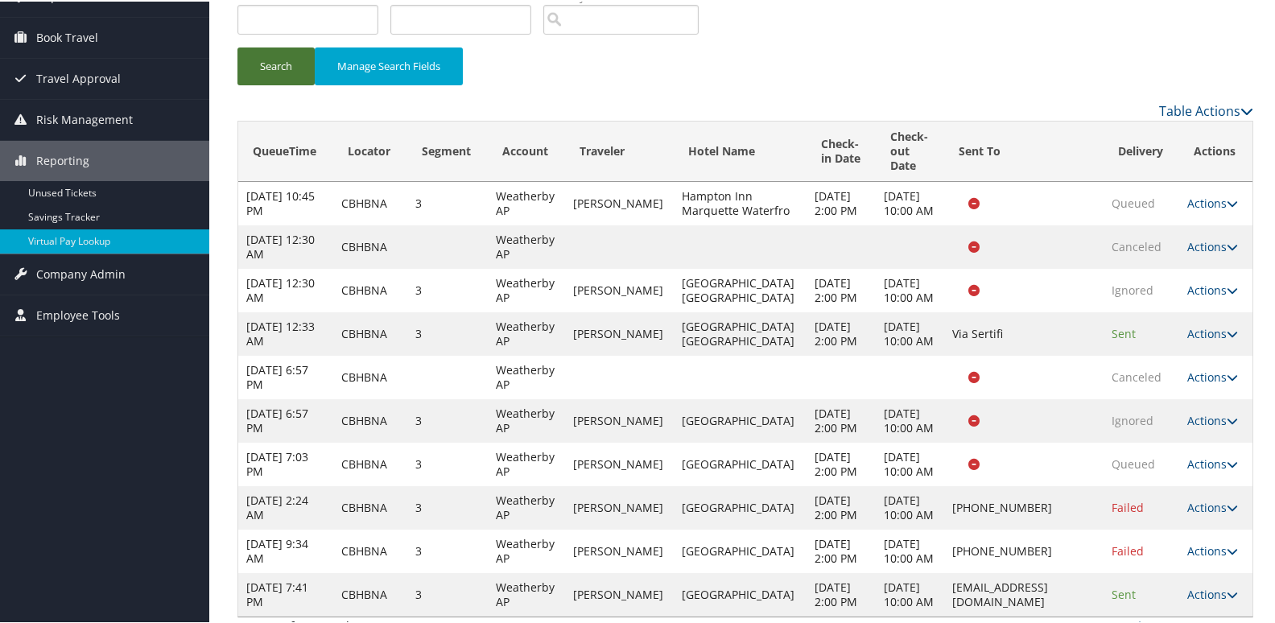
scroll to position [274, 0]
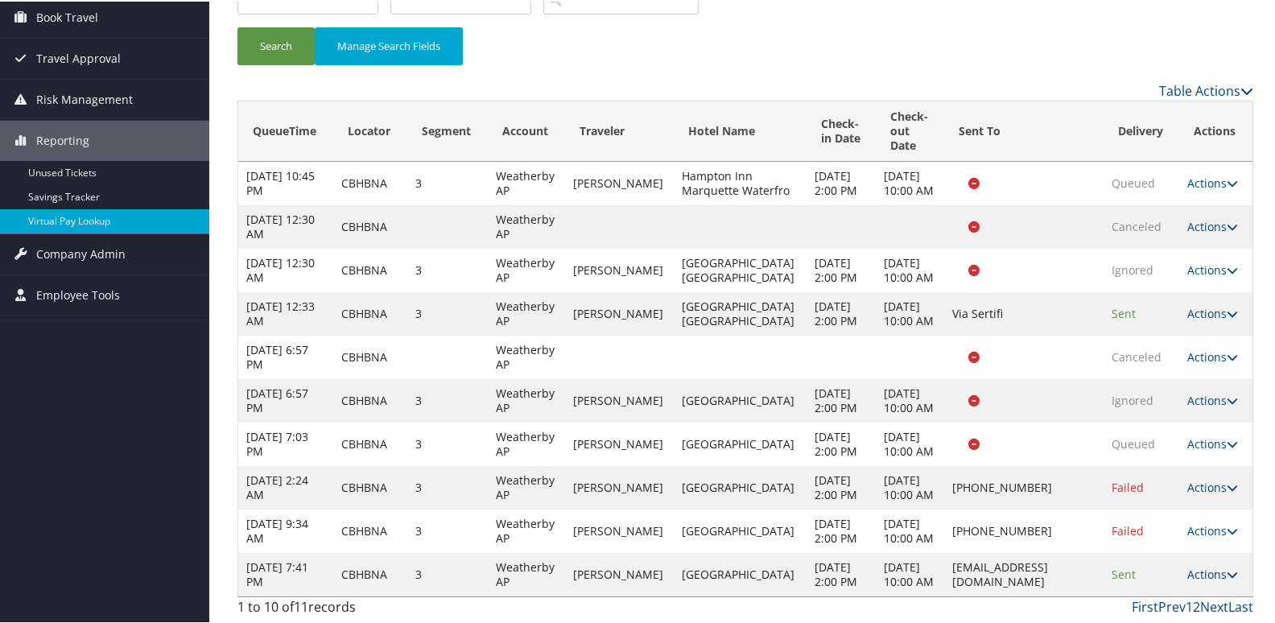
click at [1216, 565] on link "Actions" at bounding box center [1213, 572] width 51 height 15
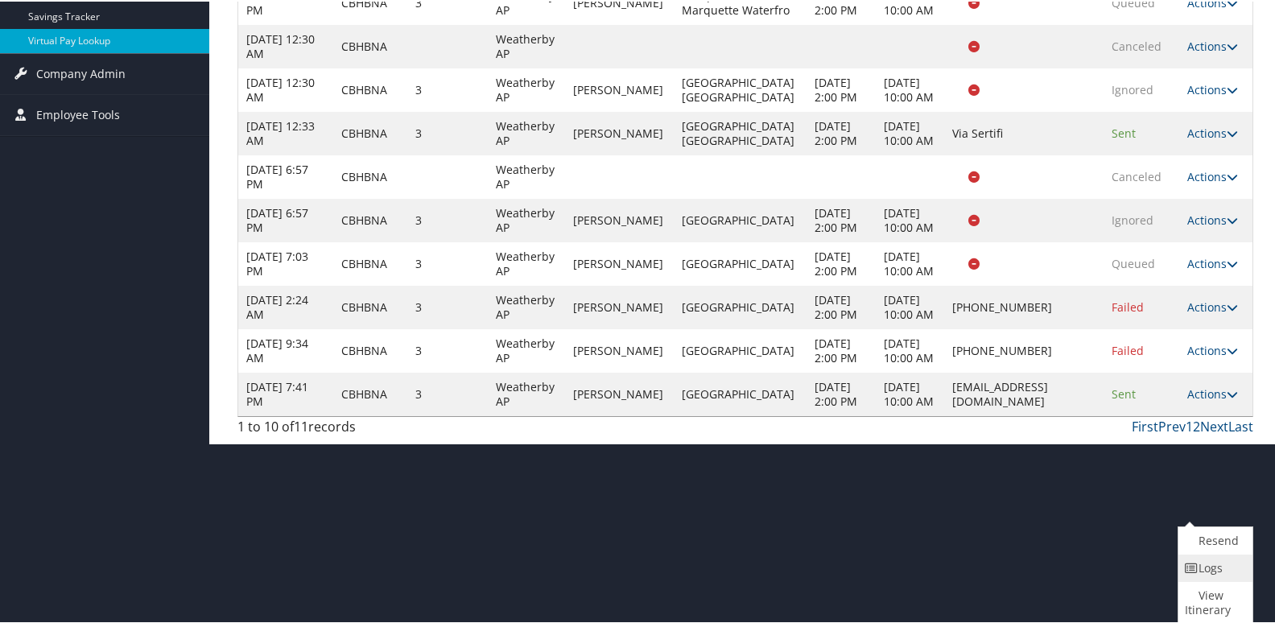
click at [1202, 565] on link "Logs" at bounding box center [1214, 566] width 70 height 27
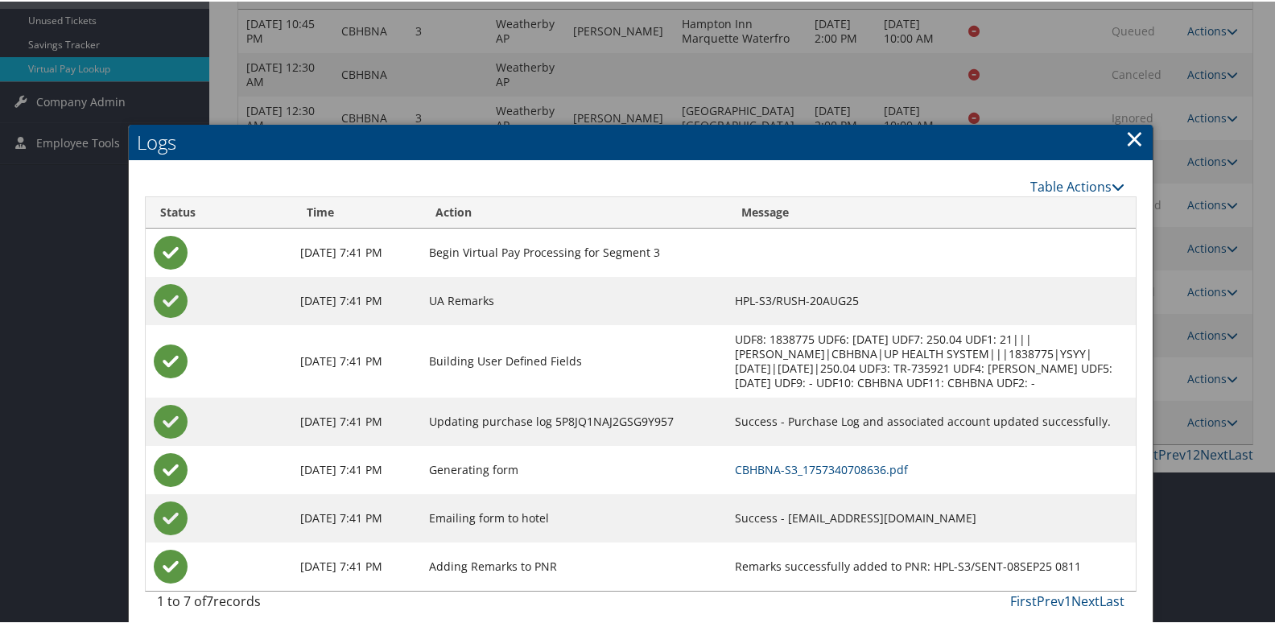
scroll to position [307, 0]
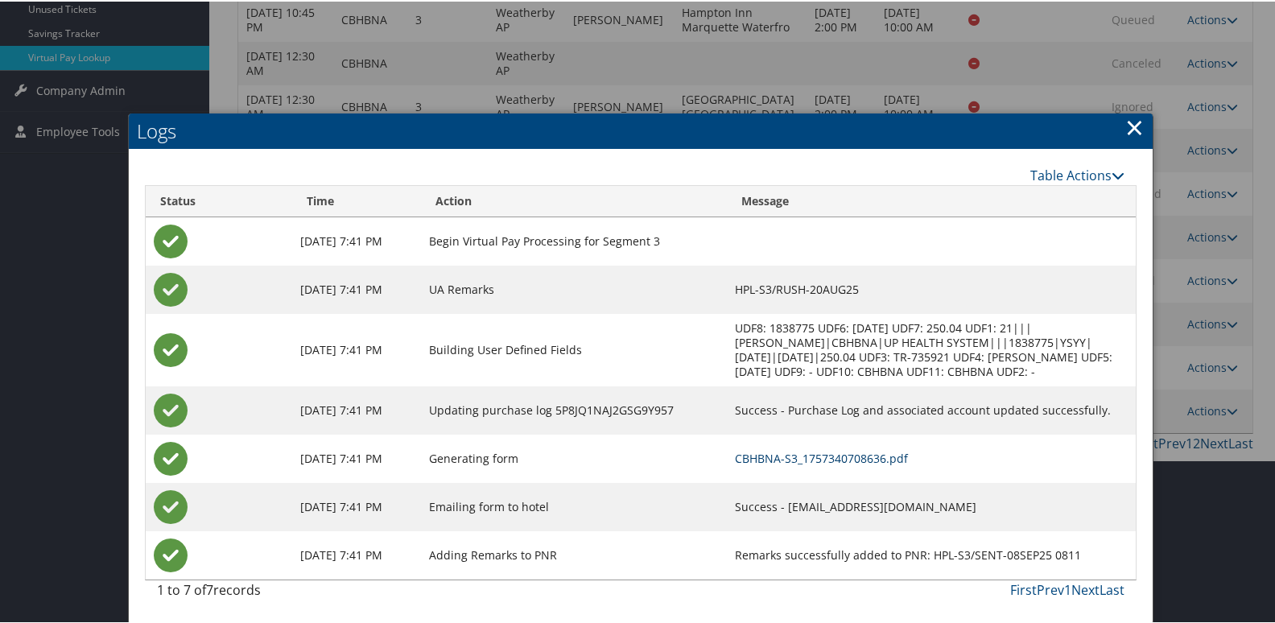
click at [828, 456] on link "CBHBNA-S3_1757340708636.pdf" at bounding box center [821, 456] width 173 height 15
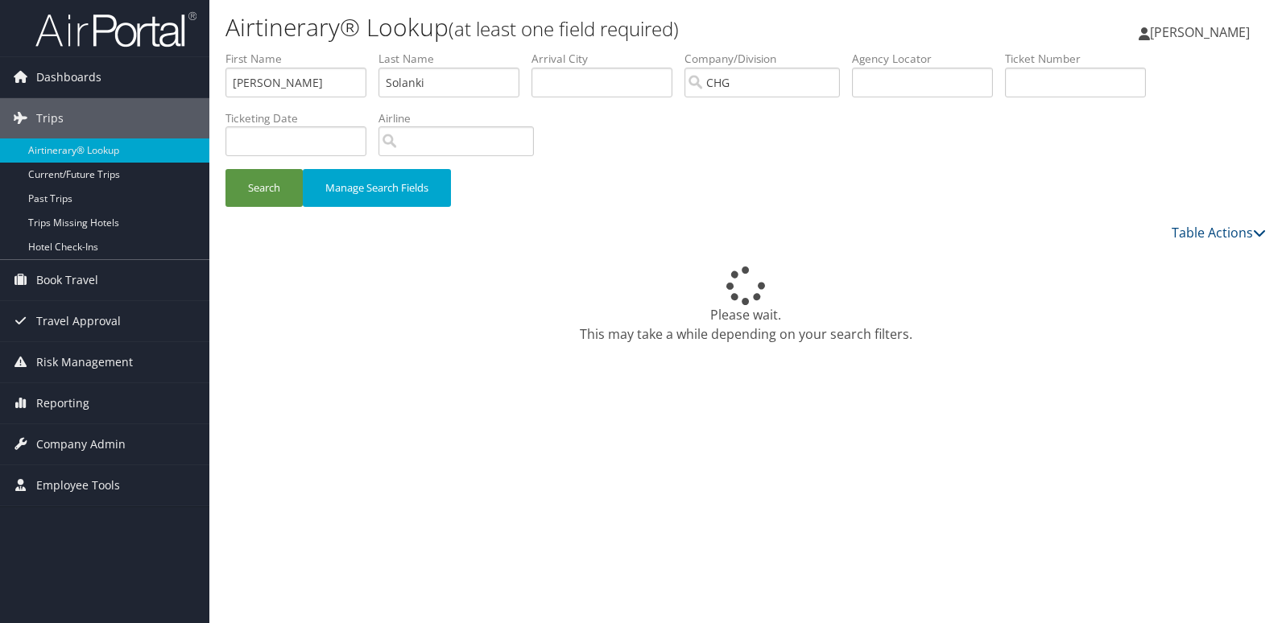
type input "[PERSON_NAME]"
drag, startPoint x: 499, startPoint y: 90, endPoint x: 328, endPoint y: 91, distance: 171.5
click at [328, 51] on ul "First Name [PERSON_NAME] Last Name [PERSON_NAME] Departure City Arrival City Co…" at bounding box center [745, 51] width 1040 height 0
paste input "Grant,"
type input "Grant"
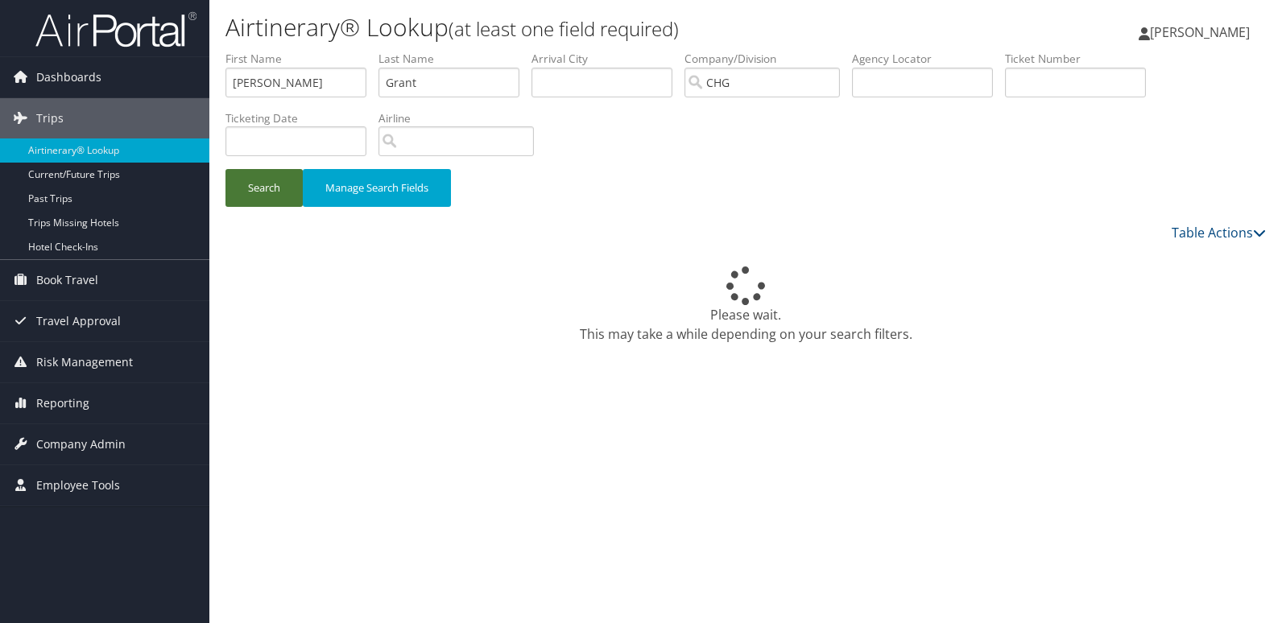
click at [258, 192] on button "Search" at bounding box center [263, 188] width 77 height 38
click at [258, 197] on button "Search" at bounding box center [263, 188] width 77 height 38
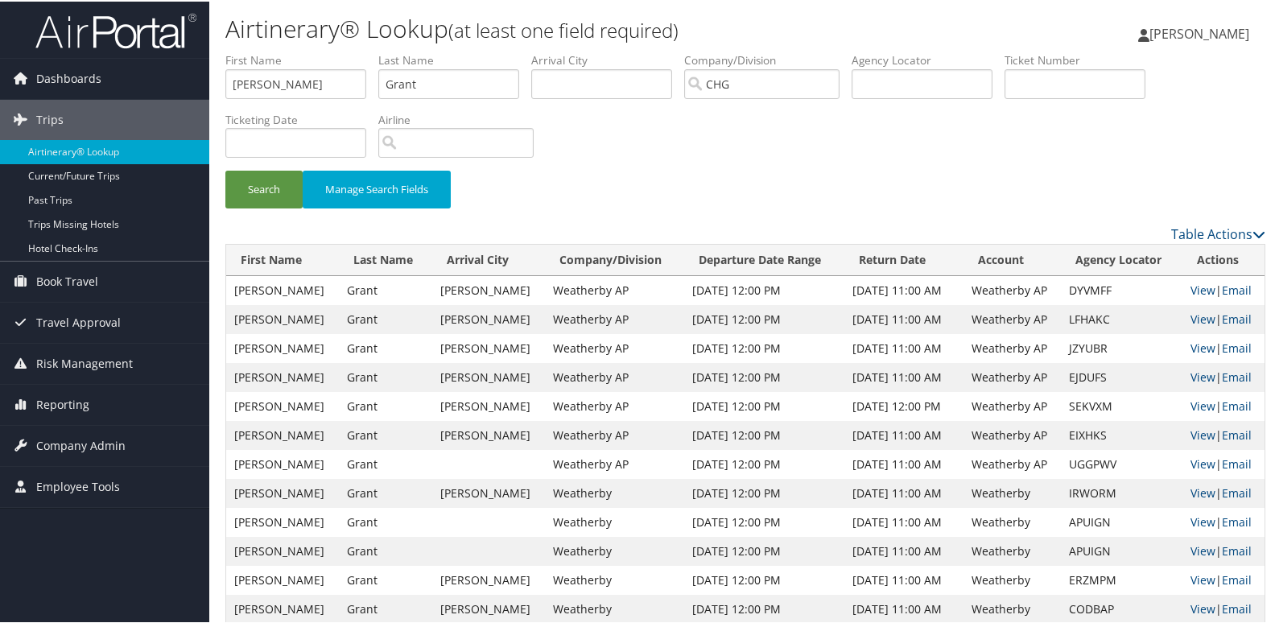
click at [799, 330] on td "[DATE] 12:00 PM" at bounding box center [764, 318] width 160 height 29
click at [1191, 319] on link "View" at bounding box center [1203, 317] width 25 height 15
click at [1096, 320] on td "LFHAKC" at bounding box center [1122, 318] width 122 height 29
copy td "LFHAKC"
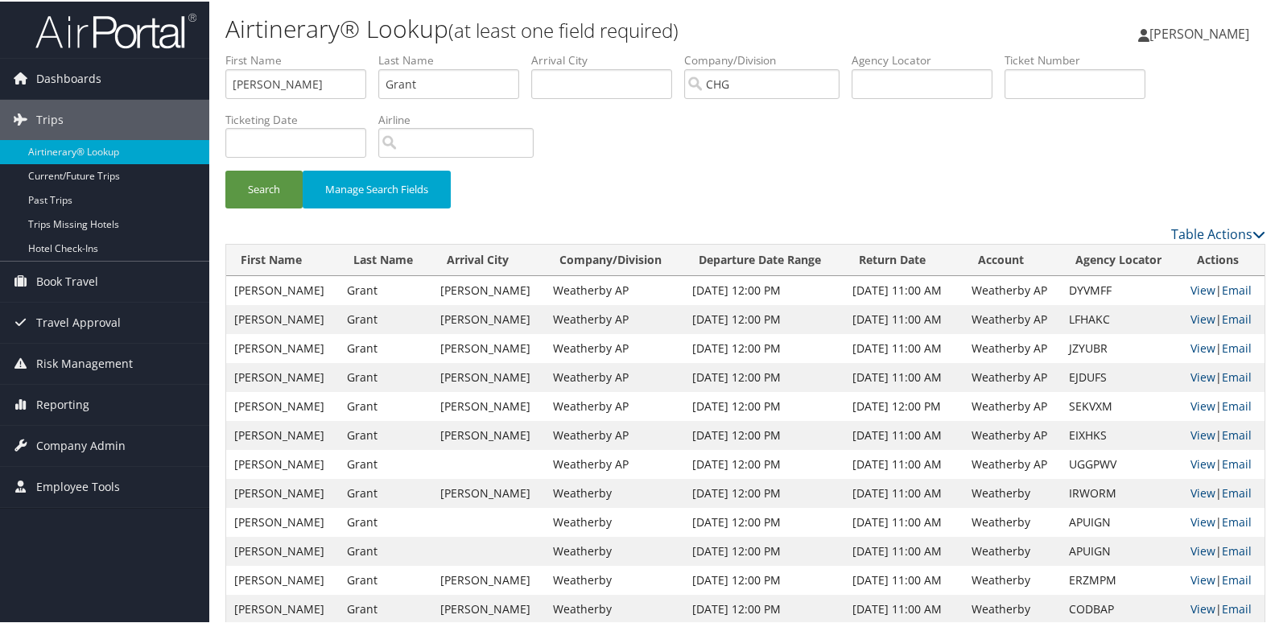
click at [1064, 351] on td "JZYUBR" at bounding box center [1122, 347] width 122 height 29
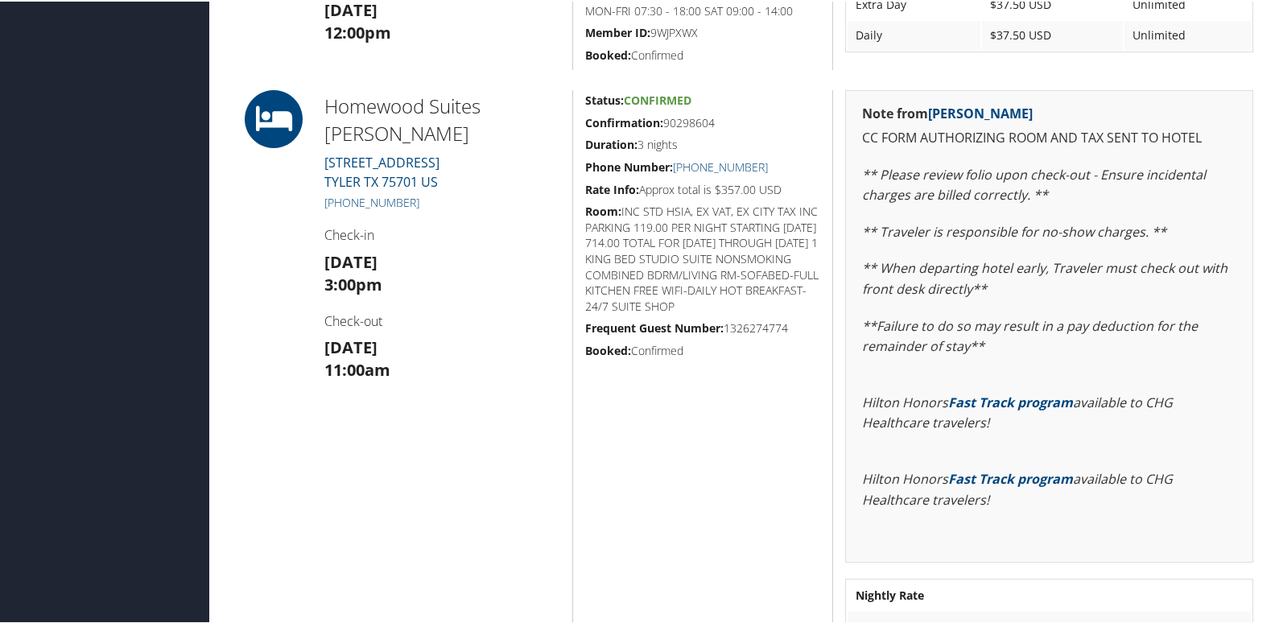
scroll to position [644, 0]
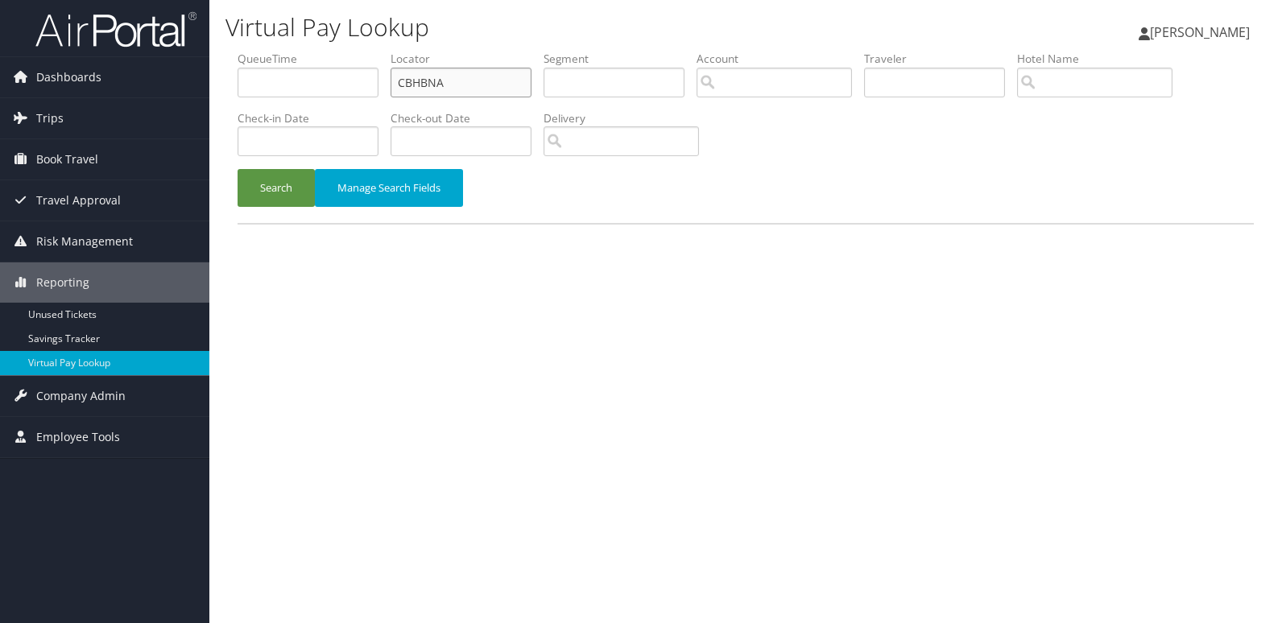
drag, startPoint x: 0, startPoint y: 0, endPoint x: 283, endPoint y: 117, distance: 305.8
click at [287, 51] on ul "QueueTime Locator CBHBNA Segment Account Traveler Hotel Name Check-in Date Chec…" at bounding box center [746, 51] width 1016 height 0
paste input "LFHAKC"
type input "LFHAKC"
click at [285, 189] on button "Search" at bounding box center [276, 188] width 77 height 38
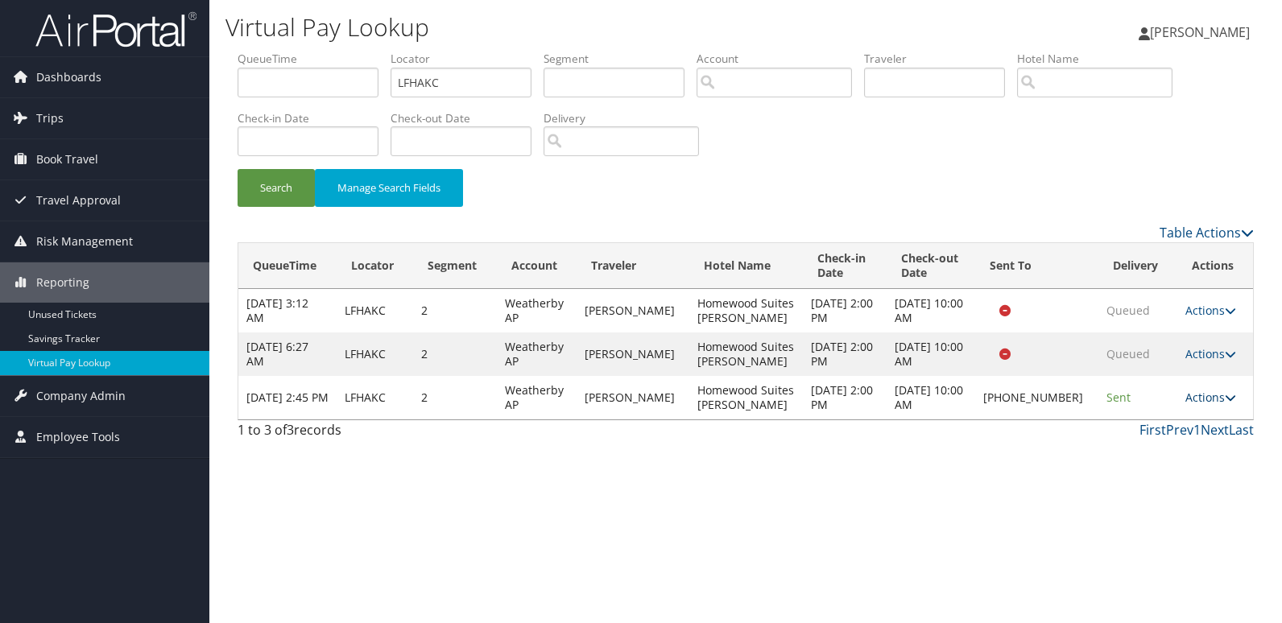
click at [1223, 404] on link "Actions" at bounding box center [1210, 397] width 51 height 15
click at [1133, 446] on link "Logs" at bounding box center [1155, 448] width 138 height 27
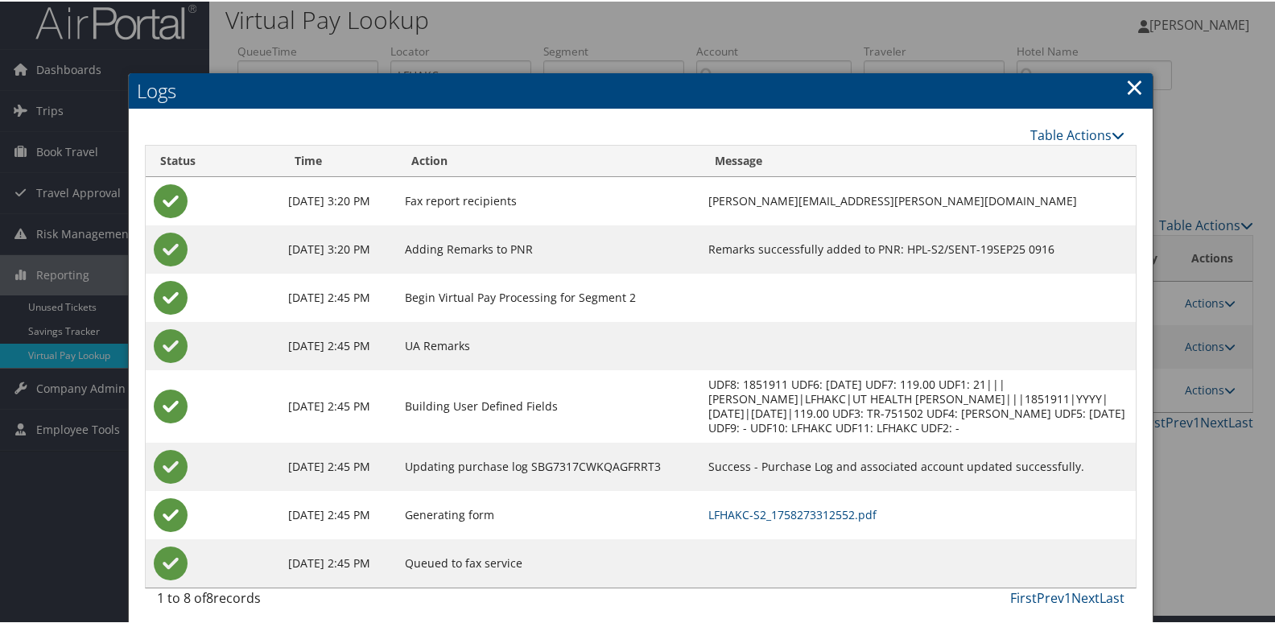
scroll to position [17, 0]
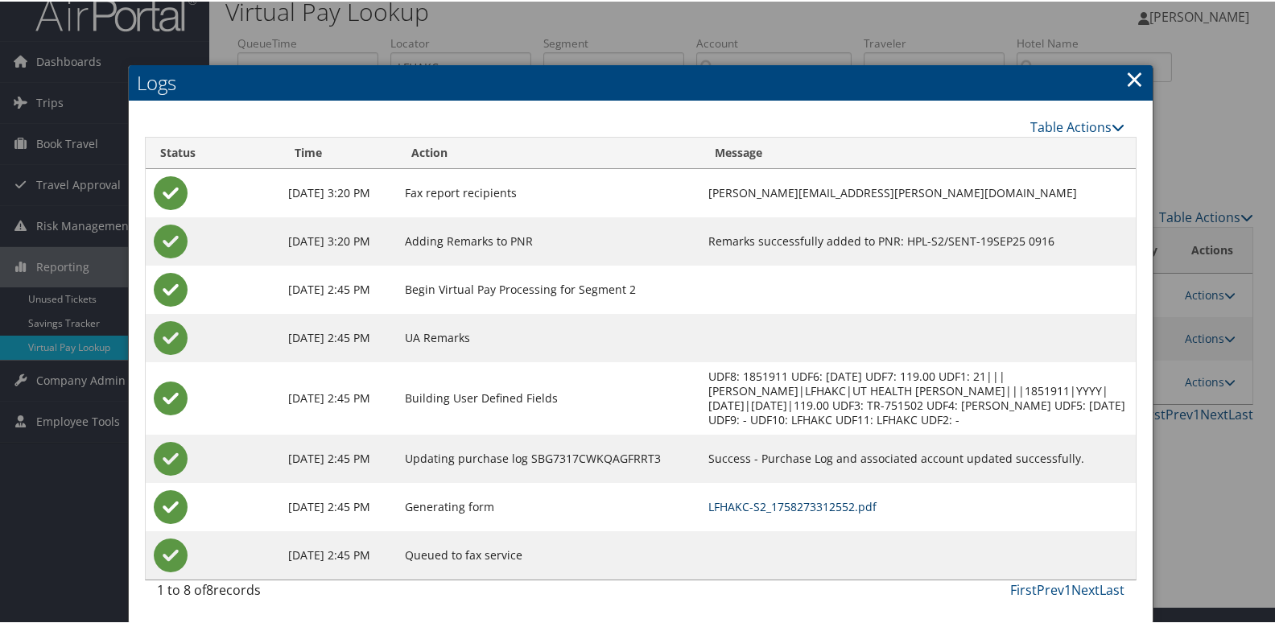
click at [766, 503] on link "LFHAKC-S2_1758273312552.pdf" at bounding box center [792, 505] width 168 height 15
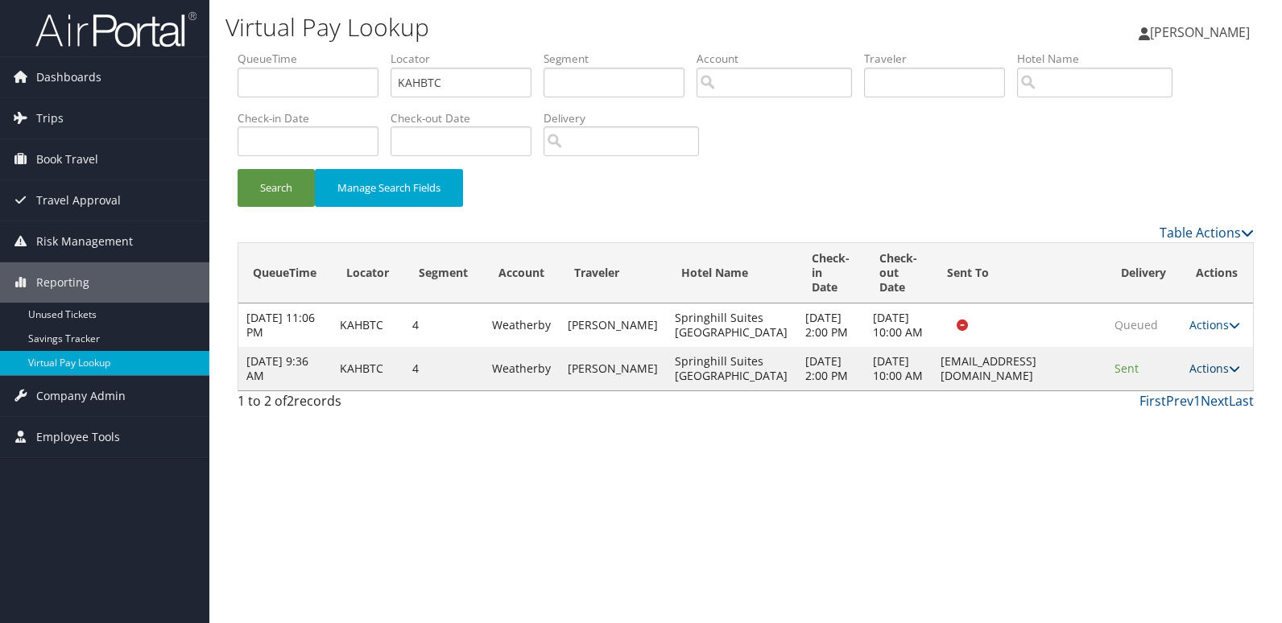
click at [1224, 376] on link "Actions" at bounding box center [1214, 368] width 51 height 15
click at [1173, 431] on link "Logs" at bounding box center [1183, 441] width 101 height 27
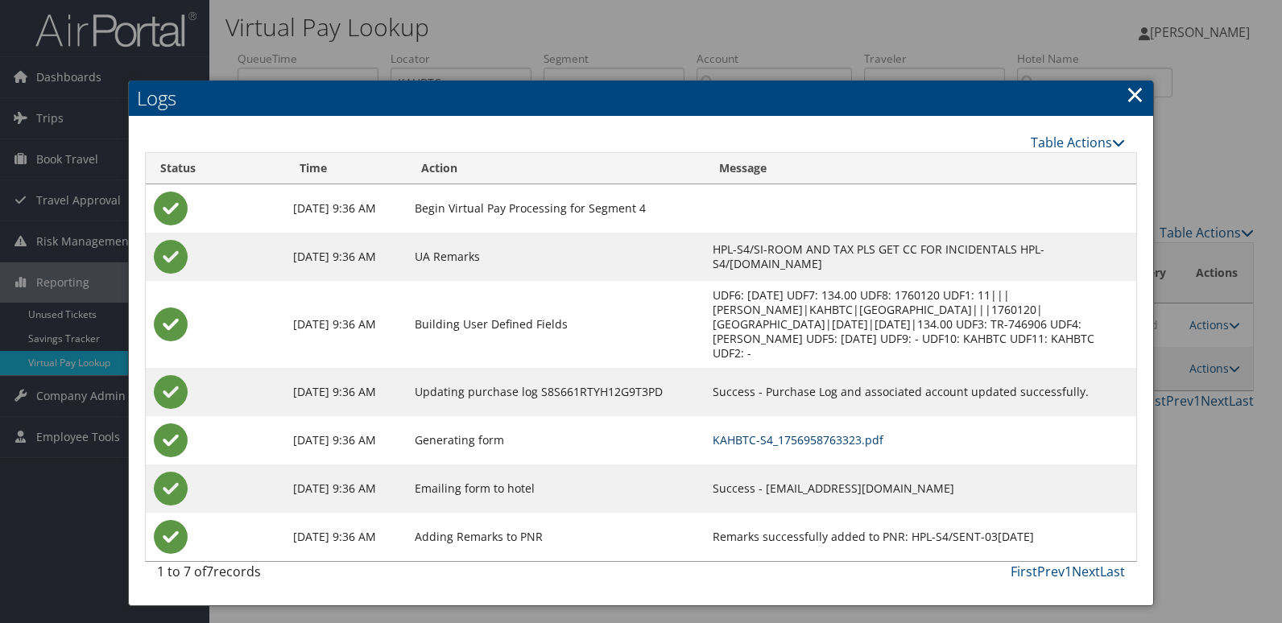
click at [758, 432] on link "KAHBTC-S4_1756958763323.pdf" at bounding box center [798, 439] width 171 height 15
